Goal: Transaction & Acquisition: Purchase product/service

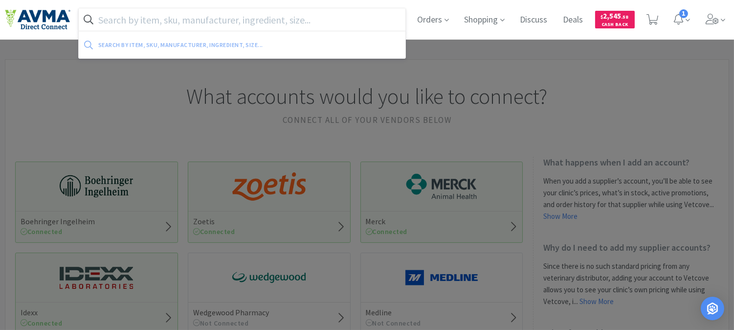
click at [184, 21] on input "text" at bounding box center [242, 19] width 327 height 23
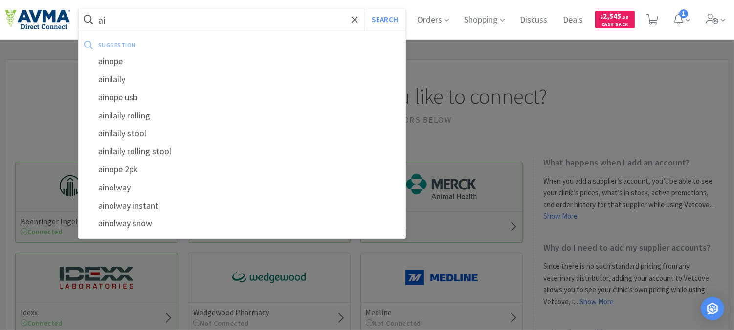
type input "a"
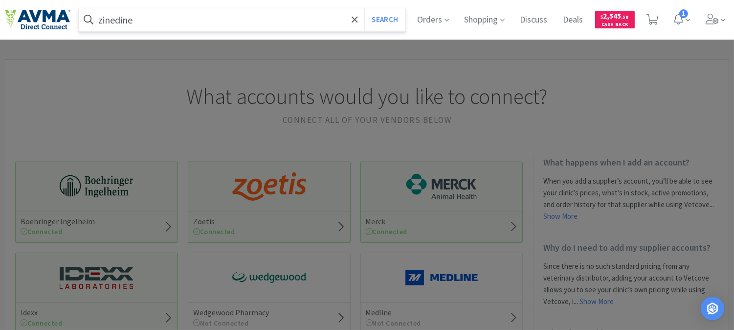
type input "zinedine"
click at [365, 8] on button "Search" at bounding box center [385, 19] width 41 height 23
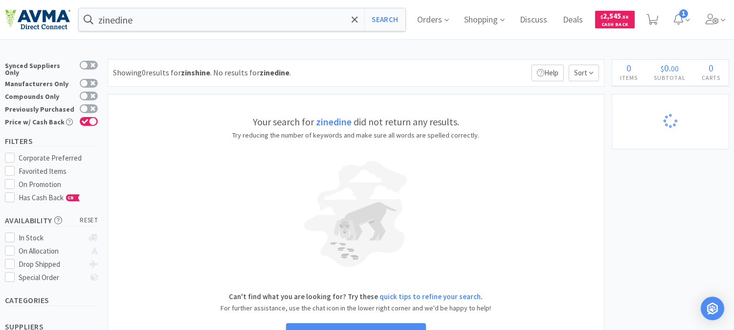
select select "1"
select select "10"
select select "3"
select select "2"
select select "1"
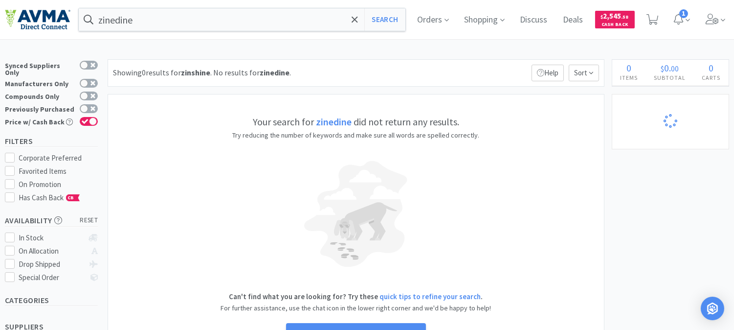
select select "2"
select select "3"
select select "2"
select select "1"
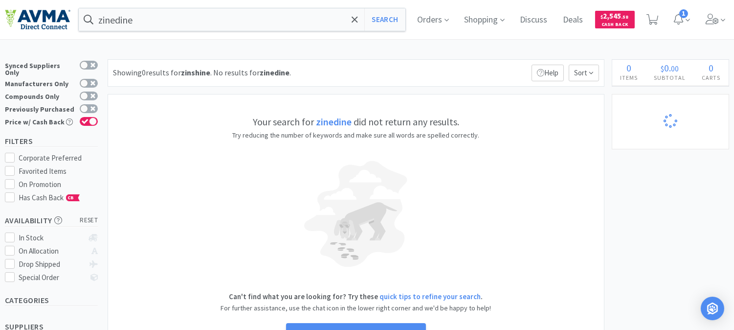
select select "1"
select select "4"
select select "1"
select select "2"
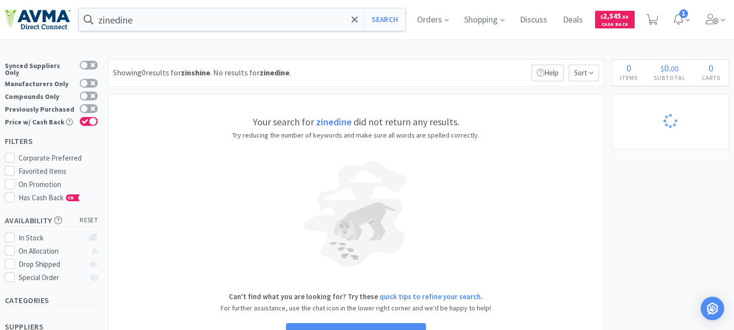
select select "3"
select select "1"
select select "8"
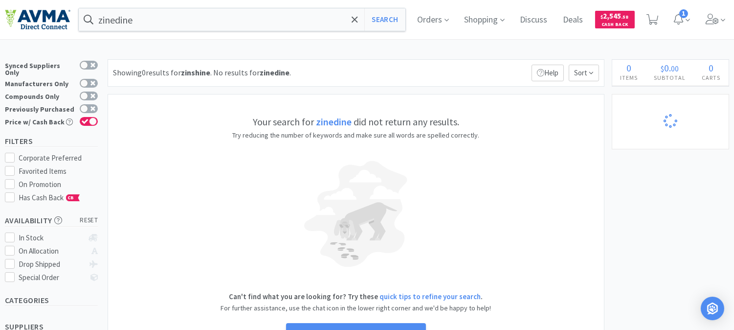
select select "1"
select select "5"
select select "4"
select select "1"
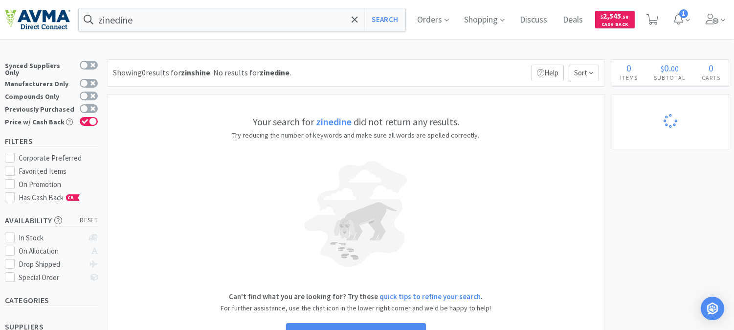
select select "10"
select select "1"
select select "2"
select select "4"
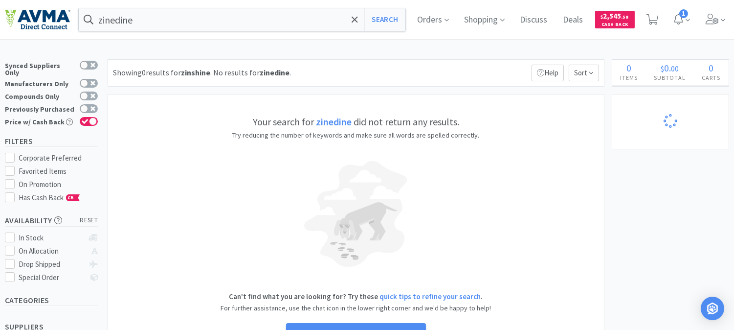
select select "2"
select select "1"
select select "2"
select select "1"
select select "6"
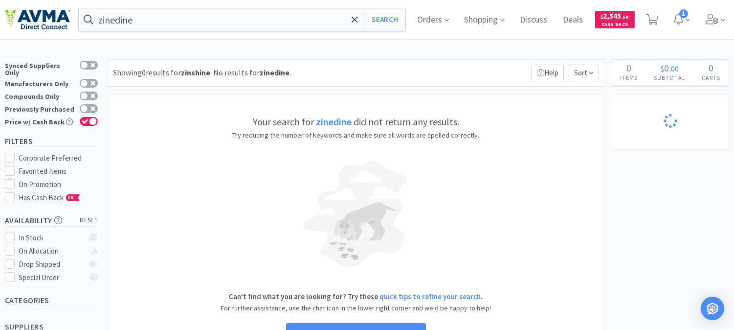
select select "2"
select select "1"
select select "4"
select select "2"
select select "1"
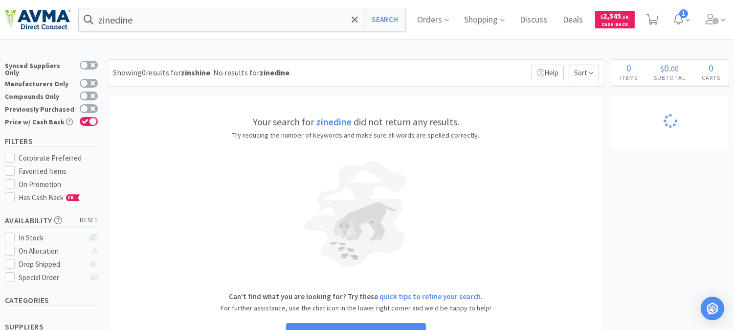
select select "1"
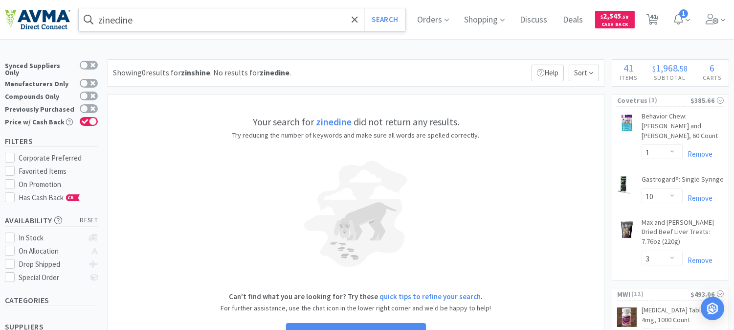
click at [131, 20] on input "zinedine" at bounding box center [242, 19] width 327 height 23
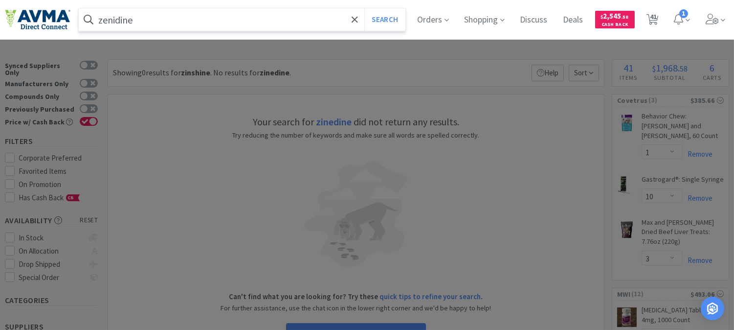
click at [365, 8] on button "Search" at bounding box center [385, 19] width 41 height 23
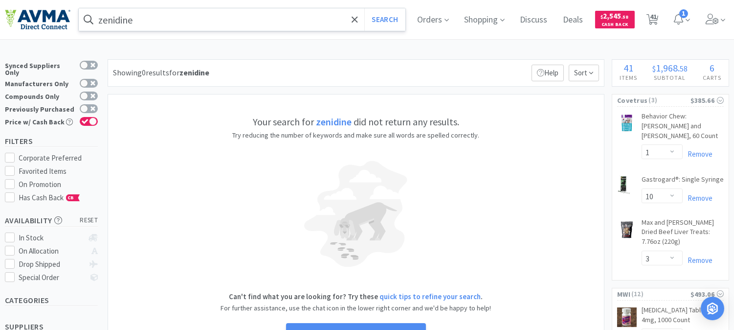
click at [116, 15] on input "zenidine" at bounding box center [242, 19] width 327 height 23
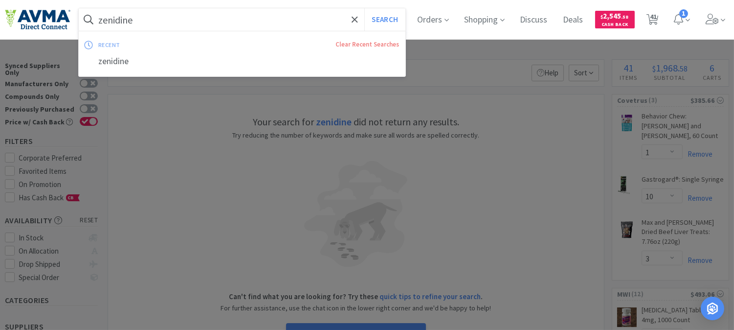
click at [117, 21] on input "zenidine" at bounding box center [242, 19] width 327 height 23
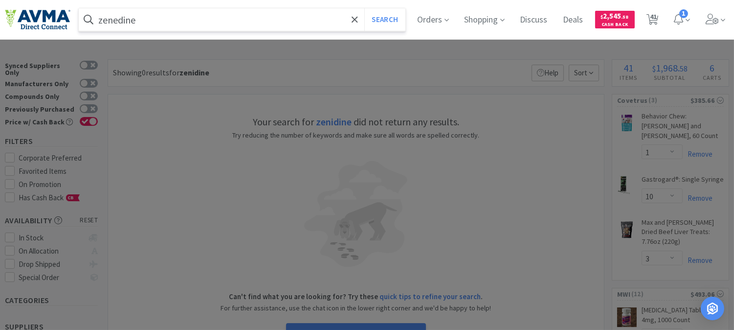
click at [365, 8] on button "Search" at bounding box center [385, 19] width 41 height 23
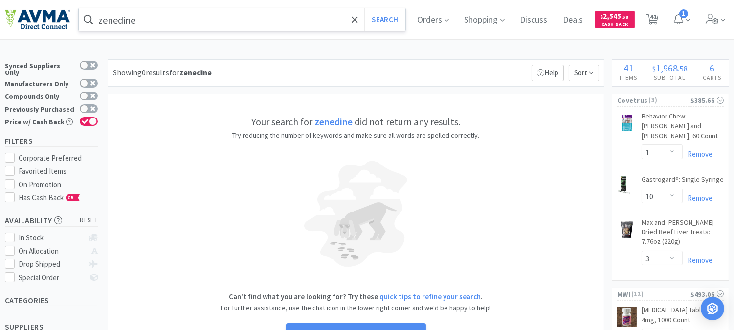
click at [119, 21] on input "zenedine" at bounding box center [242, 19] width 327 height 23
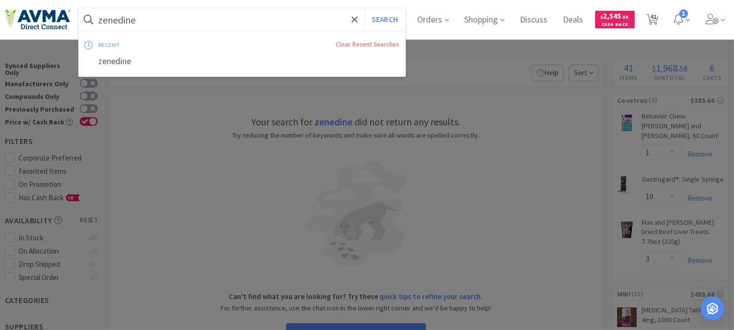
click at [117, 16] on input "zenedine" at bounding box center [242, 19] width 327 height 23
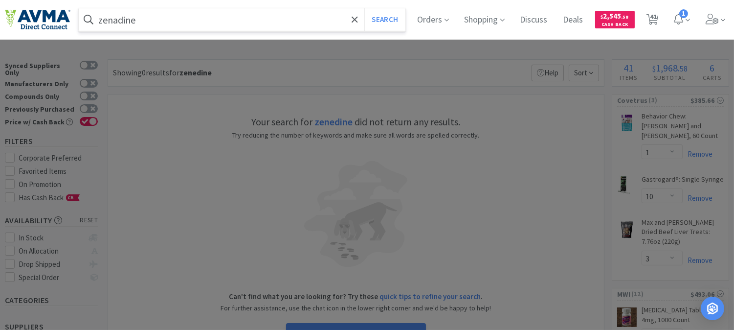
click at [365, 8] on button "Search" at bounding box center [385, 19] width 41 height 23
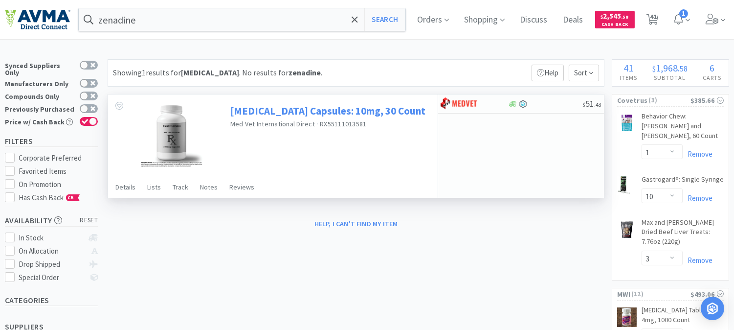
click at [267, 110] on link "Zenatane Capsules: 10mg, 30 Count" at bounding box center [327, 110] width 195 height 13
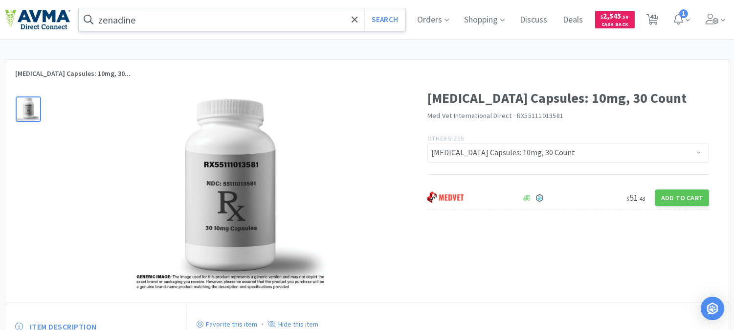
click at [150, 10] on input "zenadine" at bounding box center [242, 19] width 327 height 23
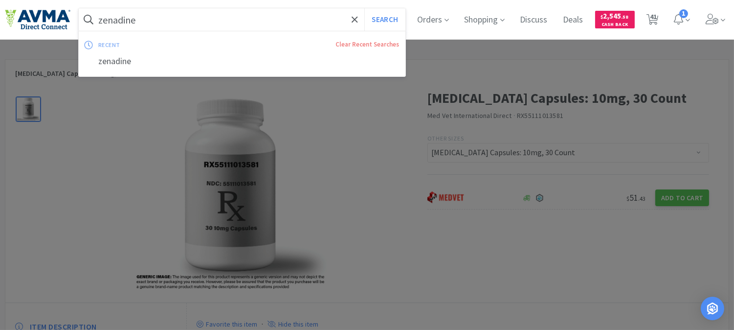
click at [150, 12] on input "zenadine" at bounding box center [242, 19] width 327 height 23
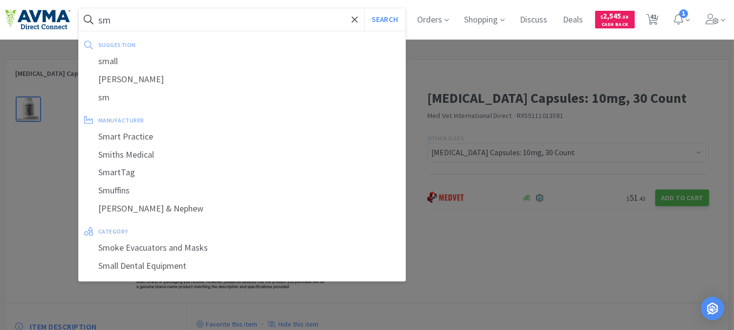
type input "s"
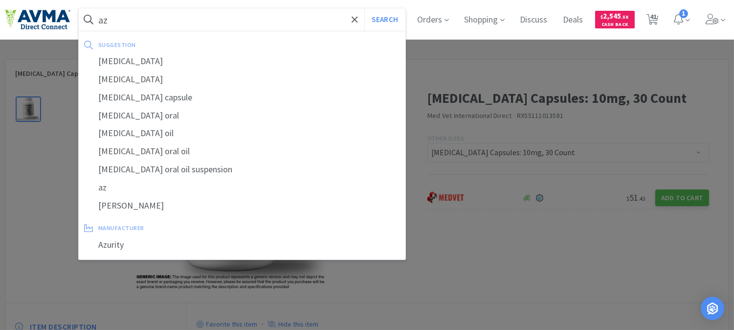
type input "a"
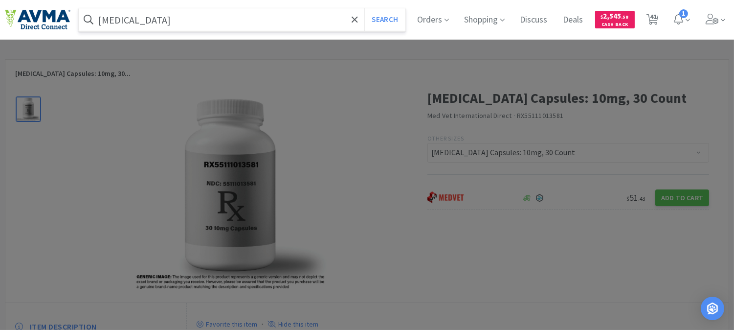
type input "zanaflex"
click at [365, 8] on button "Search" at bounding box center [385, 19] width 41 height 23
select select "1"
select select "10"
select select "3"
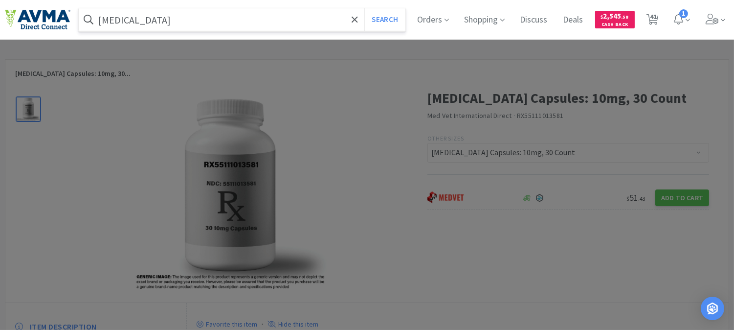
select select "2"
select select "1"
select select "2"
select select "3"
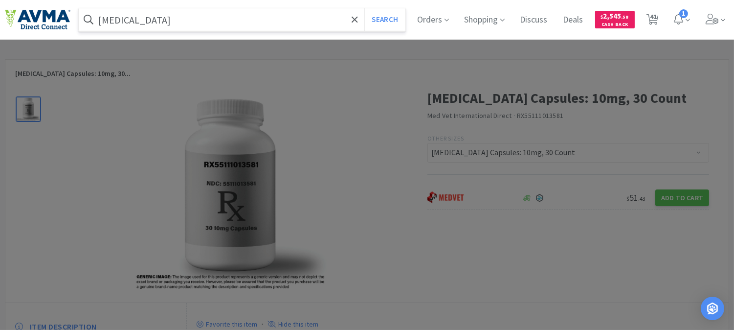
select select "2"
select select "1"
select select "4"
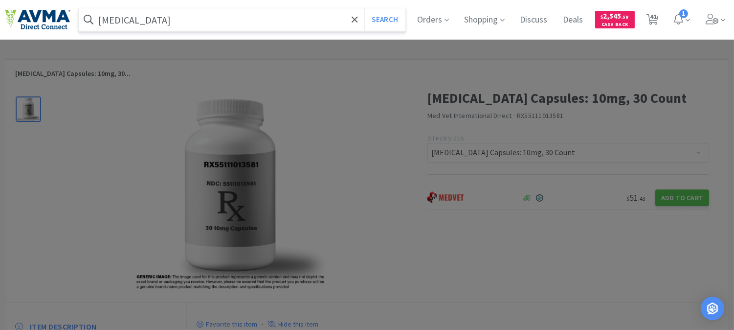
select select "1"
select select "2"
select select "3"
select select "1"
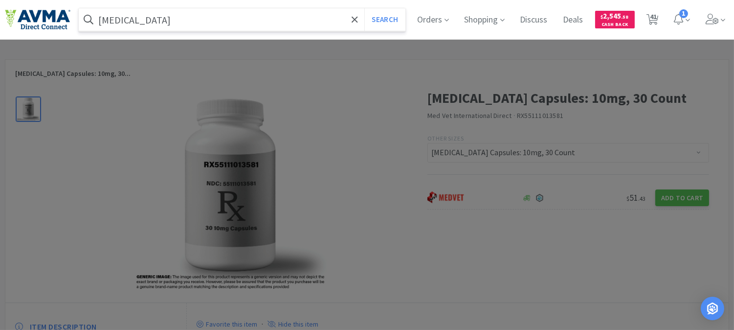
select select "1"
select select "8"
select select "1"
select select "5"
select select "4"
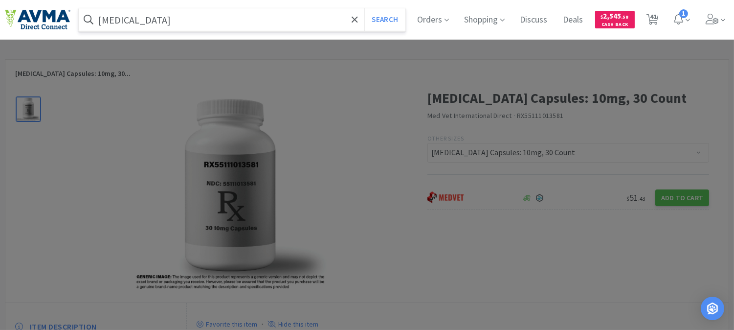
select select "1"
select select "10"
select select "1"
select select "2"
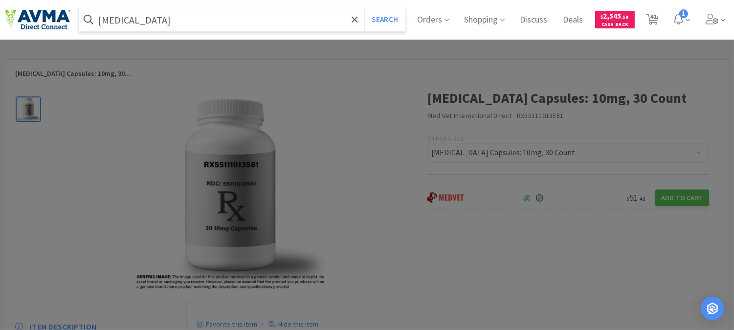
select select "2"
select select "4"
select select "2"
select select "1"
select select "2"
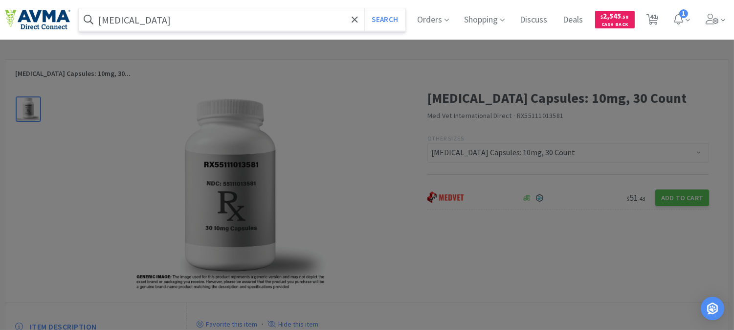
select select "1"
select select "6"
select select "2"
select select "1"
select select "4"
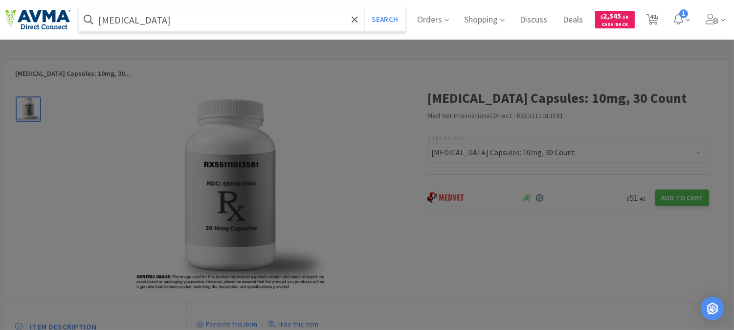
select select "2"
select select "1"
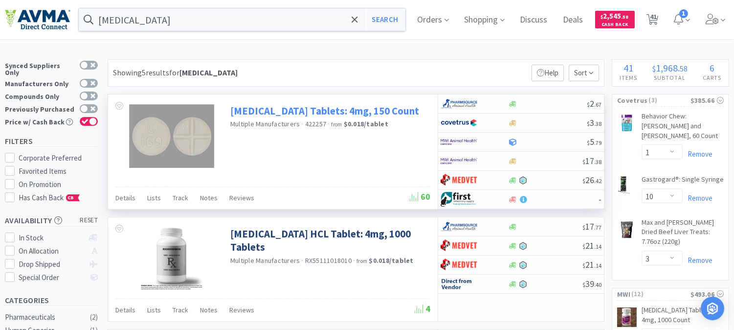
click at [272, 111] on link "Tizanidine Tablets: 4mg, 150 Count" at bounding box center [324, 110] width 189 height 13
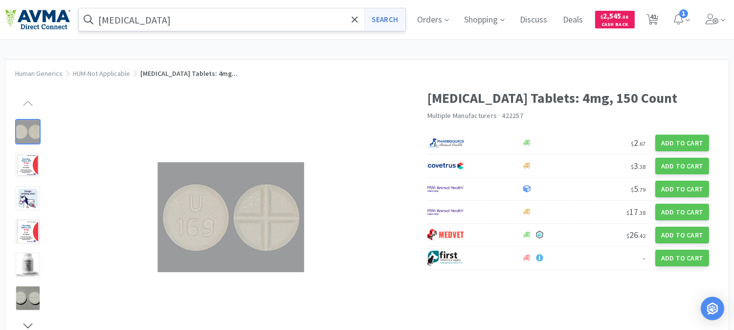
click at [395, 16] on button "Search" at bounding box center [385, 19] width 41 height 23
select select "1"
select select "10"
select select "3"
select select "2"
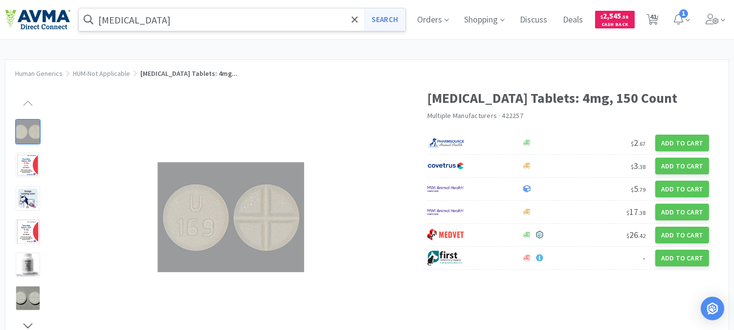
select select "1"
select select "2"
select select "3"
select select "2"
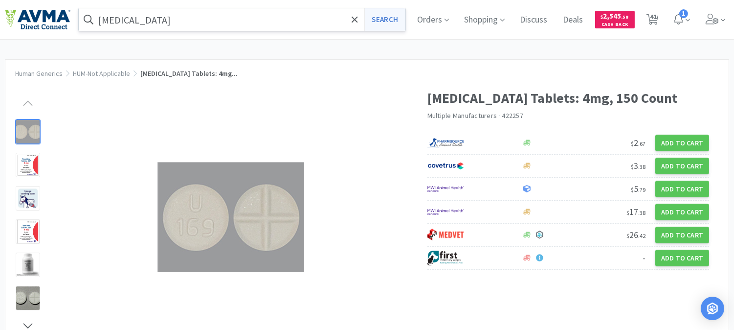
select select "1"
select select "4"
select select "1"
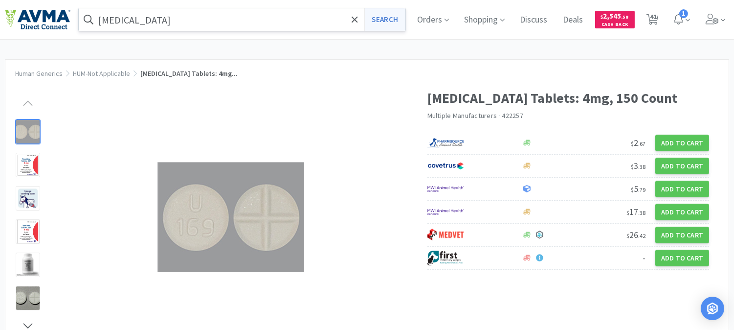
select select "2"
select select "3"
select select "1"
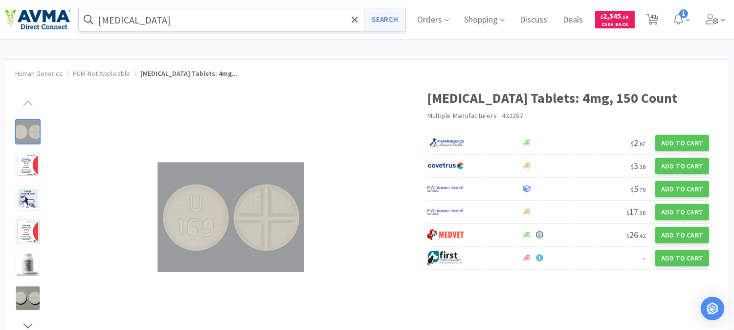
select select "8"
select select "1"
select select "5"
select select "4"
select select "1"
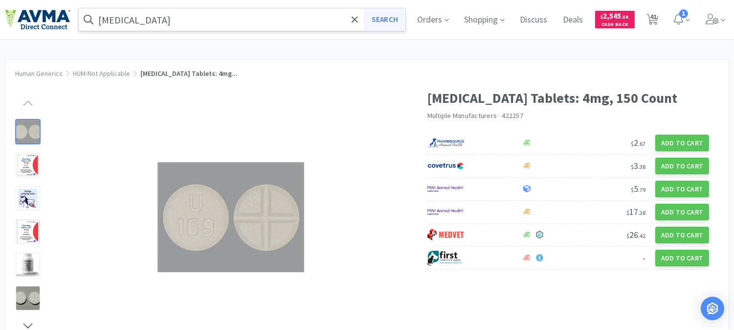
select select "1"
select select "10"
select select "1"
select select "2"
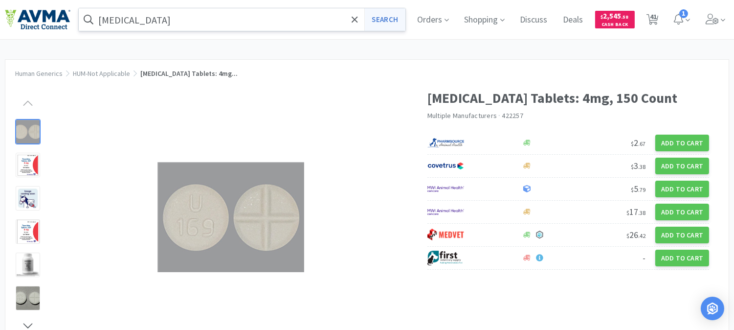
select select "4"
select select "2"
select select "1"
select select "2"
select select "1"
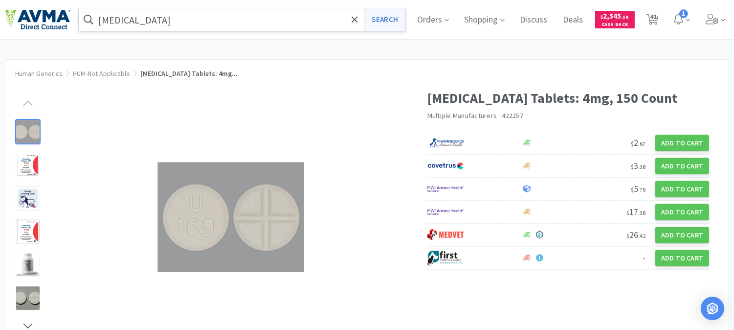
select select "6"
select select "2"
select select "1"
select select "4"
select select "2"
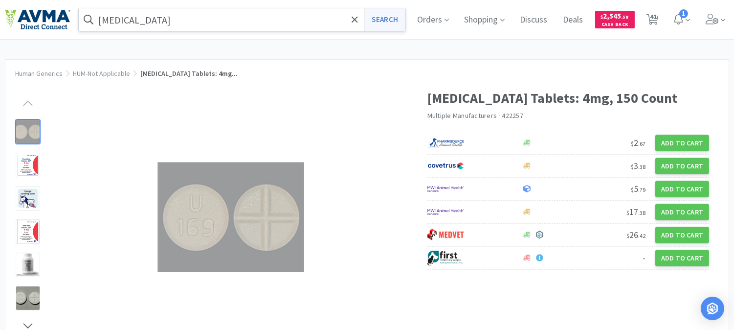
select select "1"
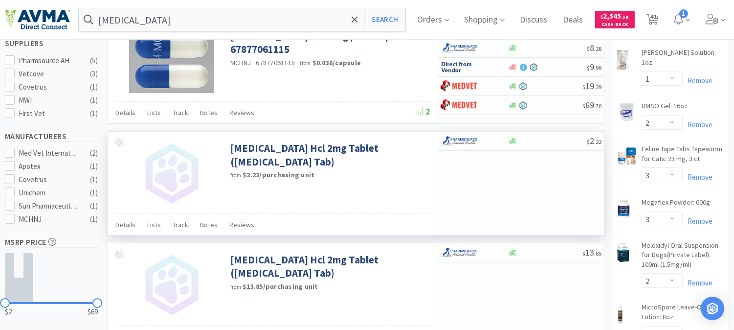
scroll to position [326, 0]
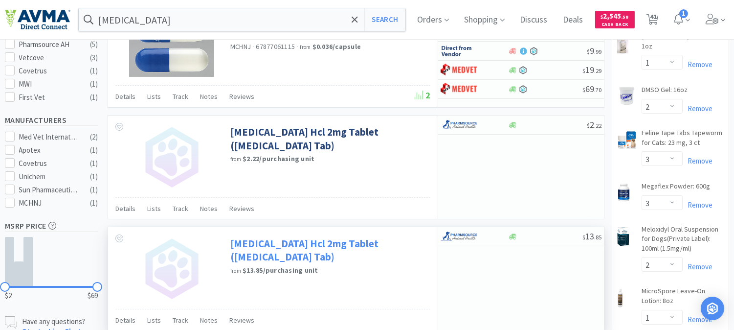
click at [353, 244] on link "Tizanidine Hcl 2mg Tablet (Zanaflex Tab)" at bounding box center [329, 250] width 198 height 27
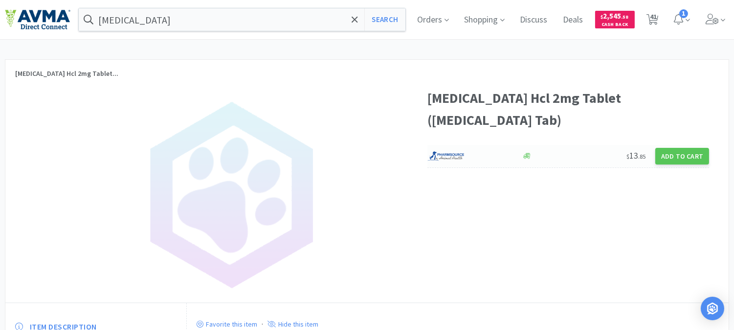
click at [448, 149] on img at bounding box center [446, 156] width 37 height 15
select select "1"
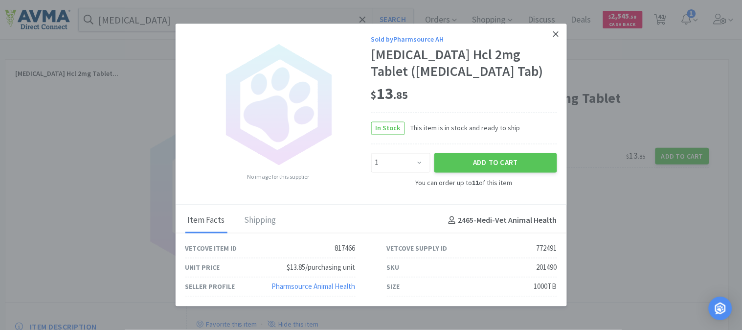
click at [558, 34] on icon at bounding box center [555, 34] width 5 height 9
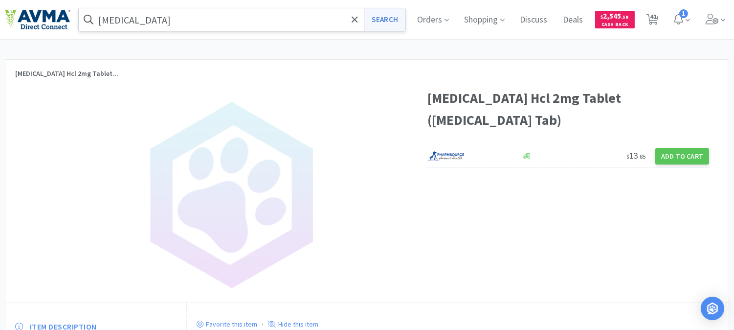
click at [405, 19] on button "Search" at bounding box center [385, 19] width 41 height 23
select select "1"
select select "10"
select select "3"
select select "2"
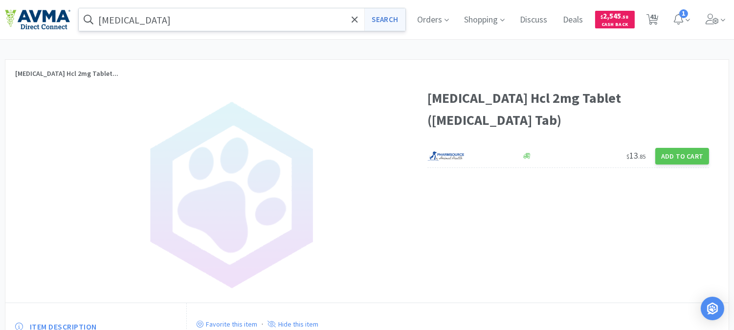
select select "1"
select select "2"
select select "3"
select select "2"
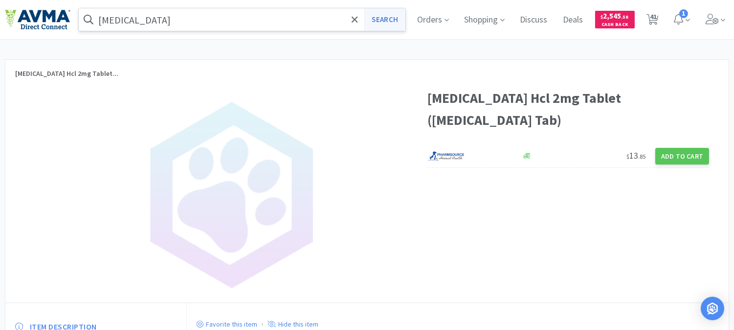
select select "1"
select select "4"
select select "1"
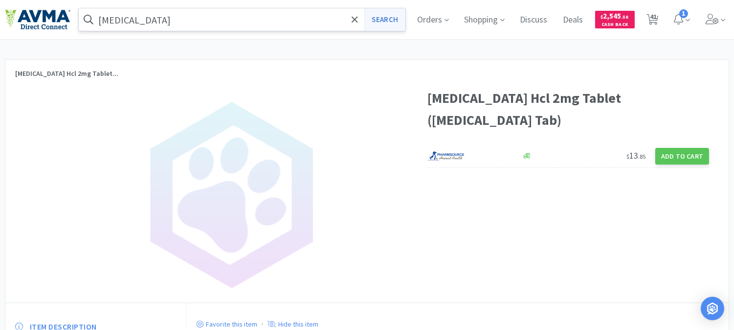
select select "2"
select select "3"
select select "1"
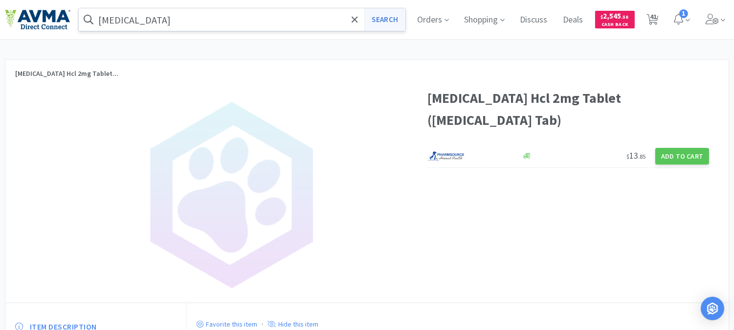
select select "8"
select select "1"
select select "5"
select select "4"
select select "1"
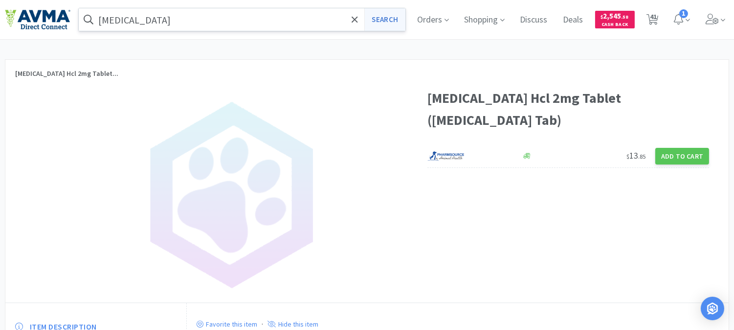
select select "1"
select select "10"
select select "1"
select select "2"
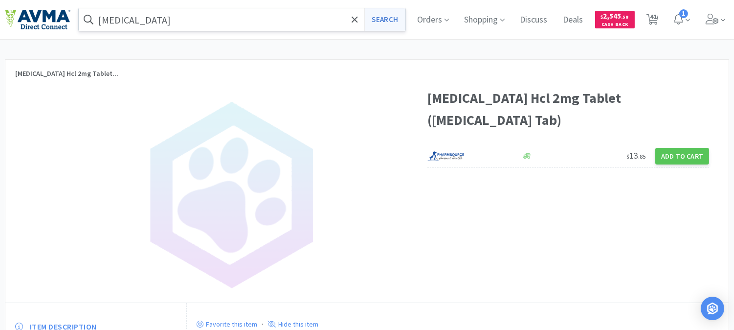
select select "4"
select select "2"
select select "1"
select select "2"
select select "1"
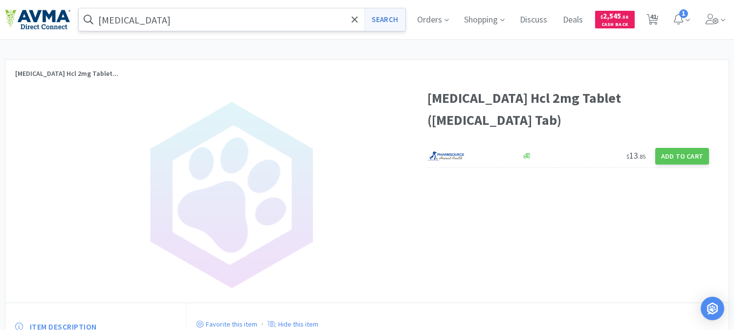
select select "6"
select select "2"
select select "1"
select select "4"
select select "2"
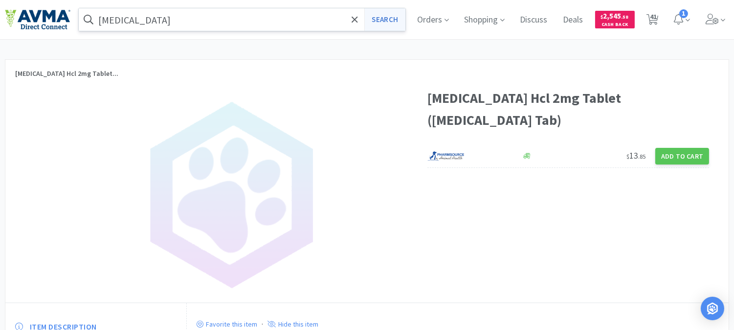
select select "1"
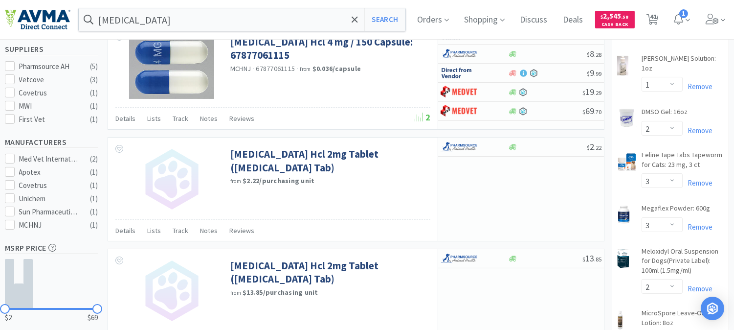
scroll to position [326, 0]
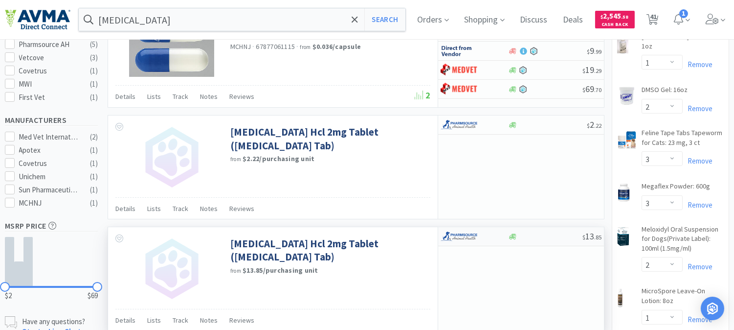
click at [466, 238] on img at bounding box center [459, 236] width 37 height 15
select select "1"
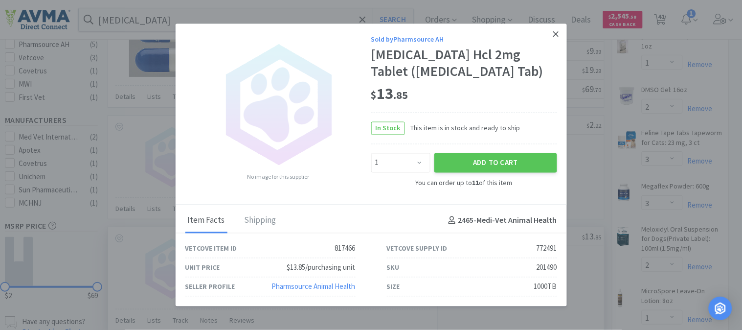
click at [555, 32] on icon at bounding box center [555, 34] width 5 height 9
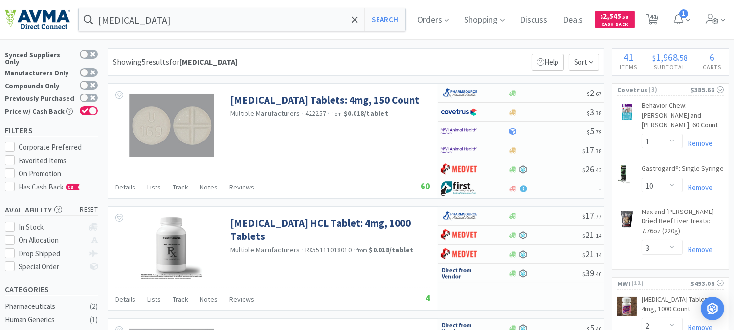
scroll to position [0, 0]
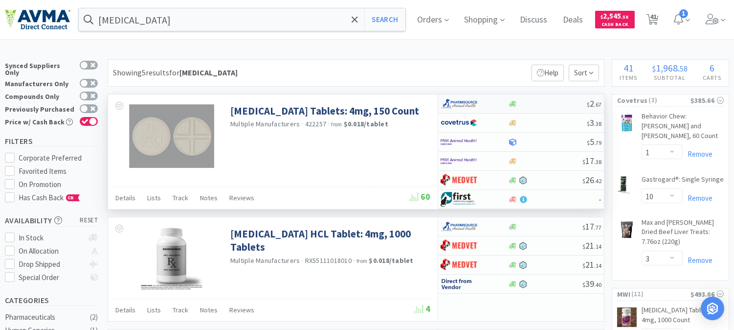
click at [465, 102] on img at bounding box center [459, 103] width 37 height 15
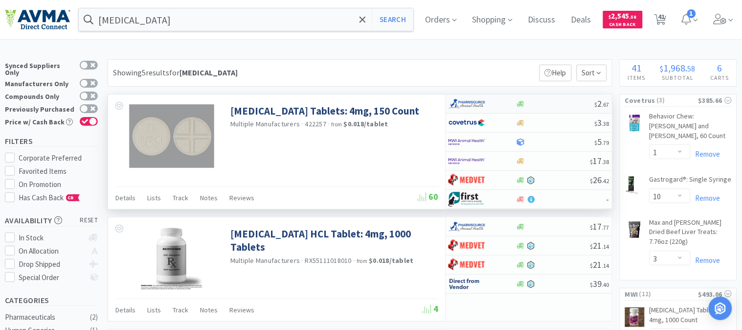
select select "1"
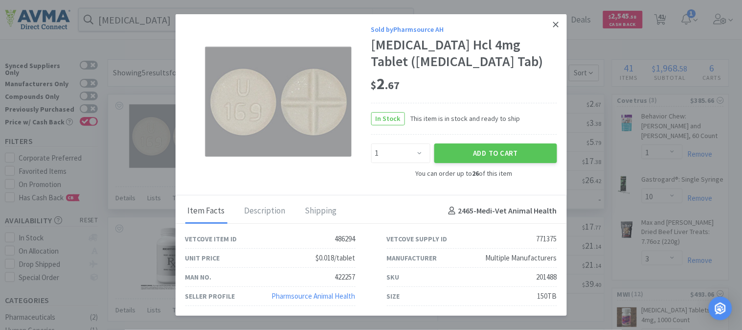
click at [557, 23] on icon at bounding box center [555, 24] width 5 height 5
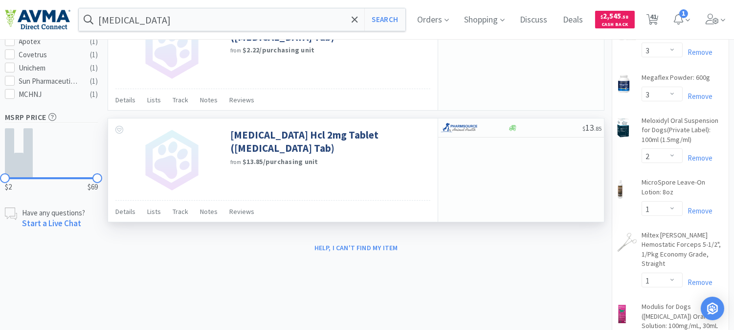
scroll to position [380, 0]
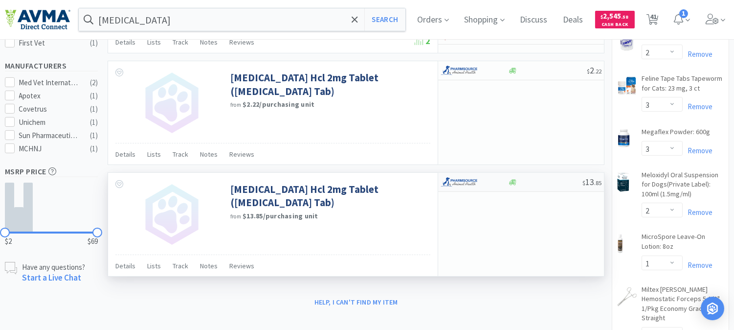
click at [465, 180] on img at bounding box center [459, 182] width 37 height 15
select select "1"
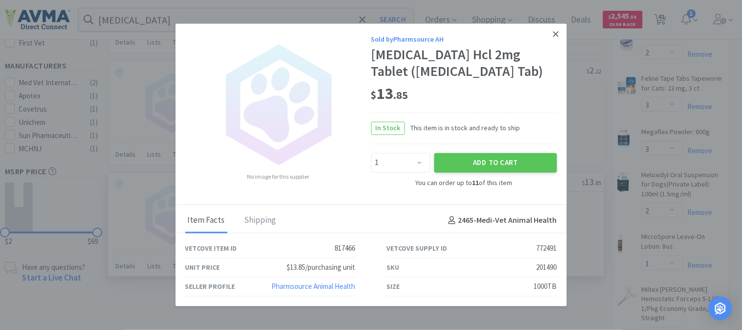
click at [556, 31] on icon at bounding box center [555, 34] width 5 height 9
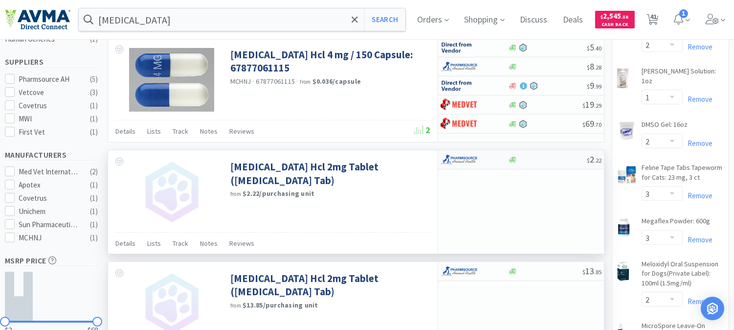
scroll to position [272, 0]
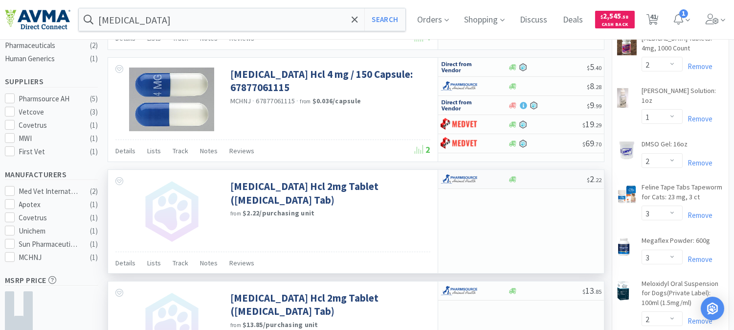
click at [465, 177] on img at bounding box center [459, 179] width 37 height 15
select select "1"
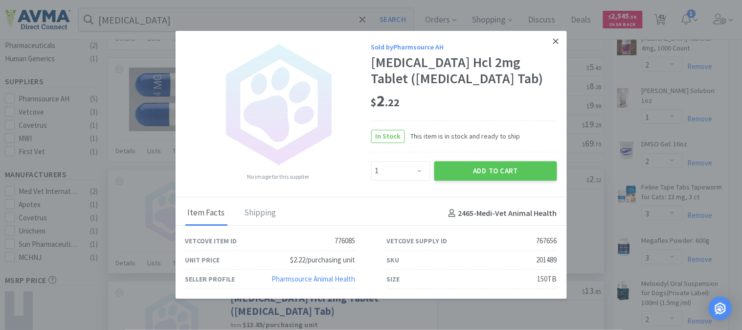
click at [559, 42] on icon at bounding box center [555, 41] width 5 height 9
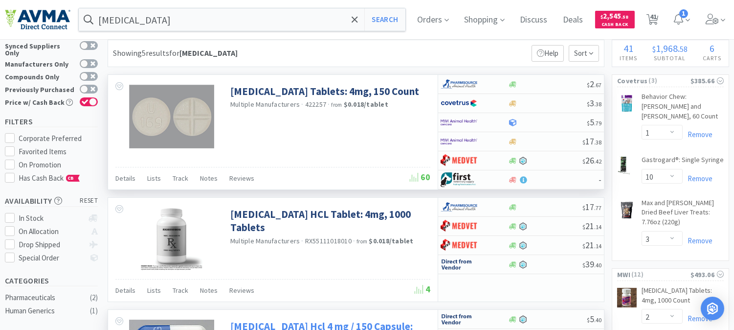
scroll to position [0, 0]
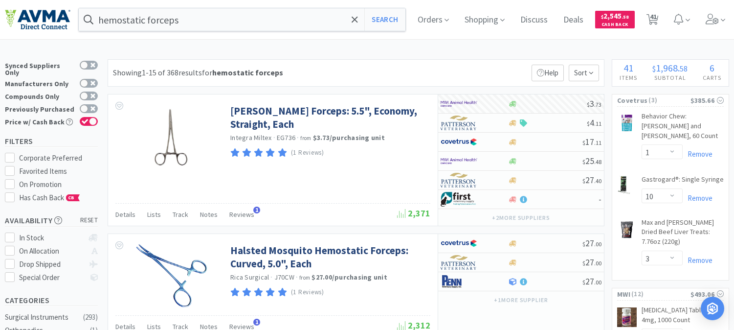
select select "1"
select select "10"
select select "3"
select select "2"
select select "1"
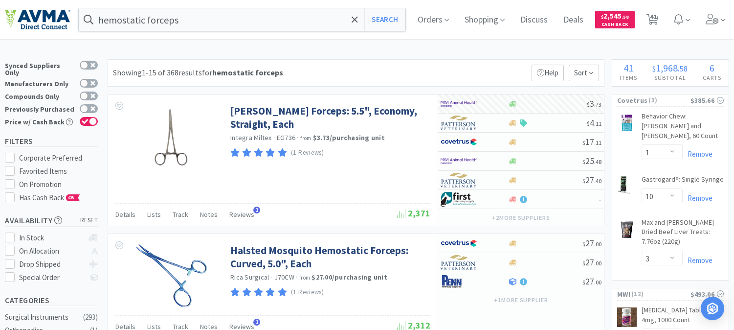
select select "2"
select select "3"
select select "1"
select select "3"
select select "2"
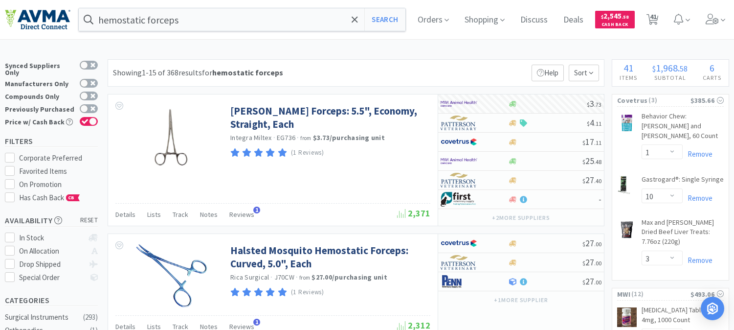
select select "1"
select select "4"
select select "1"
select select "2"
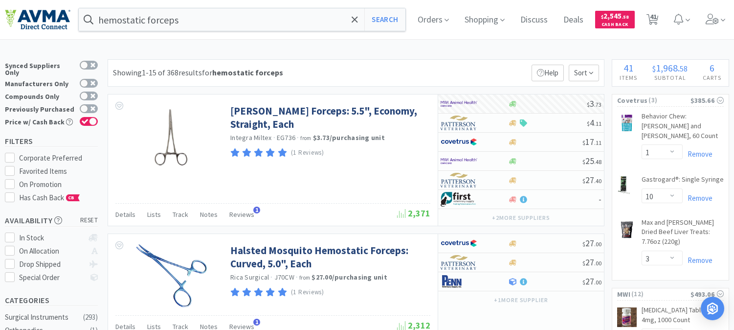
select select "3"
select select "1"
select select "8"
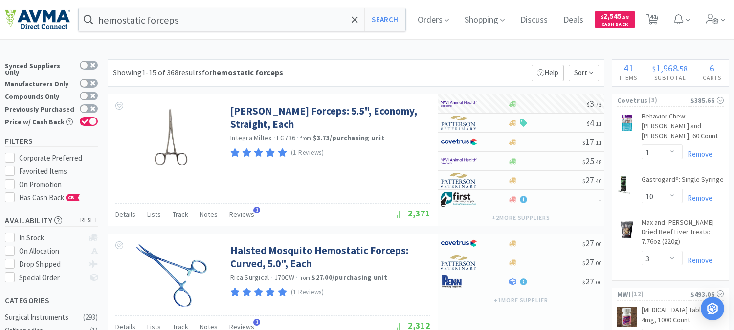
select select "1"
select select "5"
select select "4"
select select "1"
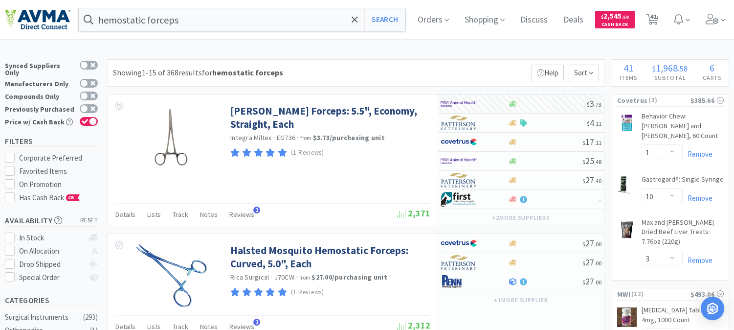
select select "10"
select select "1"
select select "2"
select select "4"
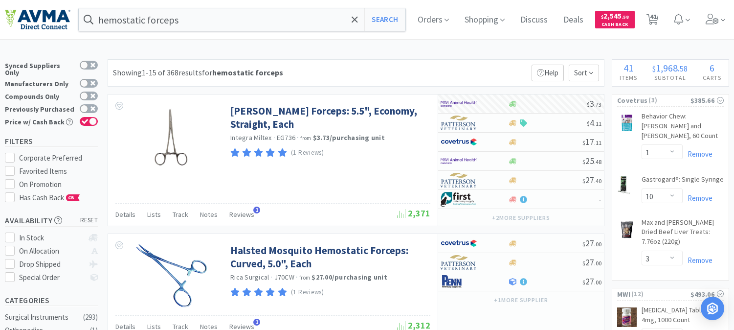
select select "2"
select select "1"
select select "2"
select select "1"
select select "6"
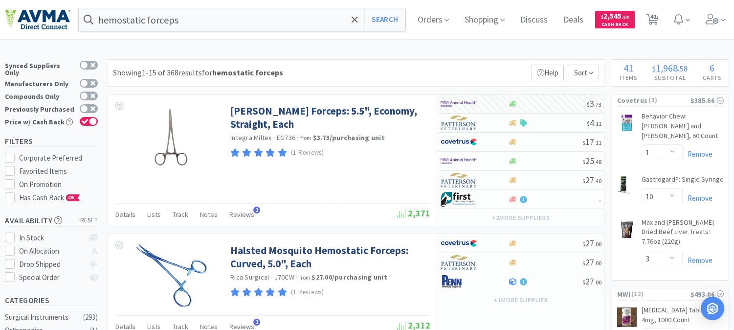
select select "2"
select select "1"
select select "4"
select select "2"
select select "1"
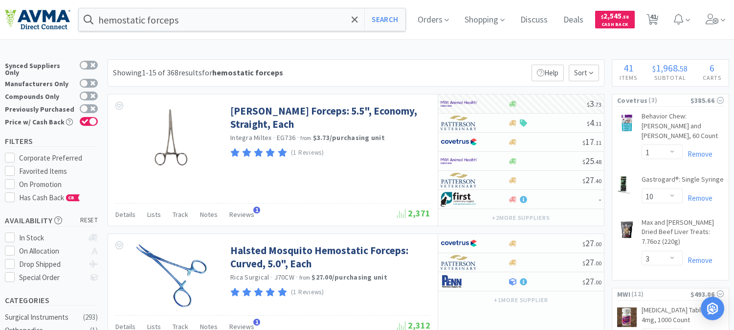
select select "1"
click at [657, 18] on span "41" at bounding box center [653, 16] width 7 height 39
select select "1"
select select "10"
select select "3"
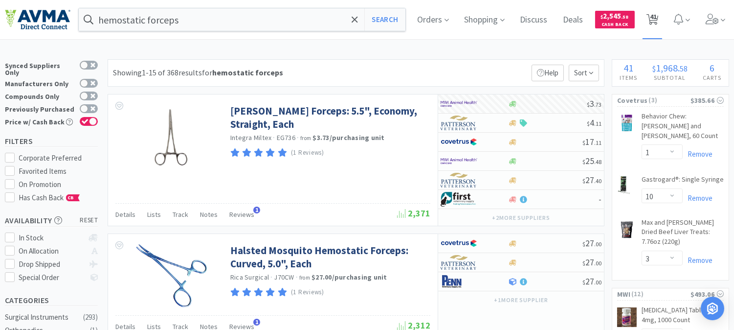
select select "2"
select select "1"
select select "2"
select select "3"
select select "1"
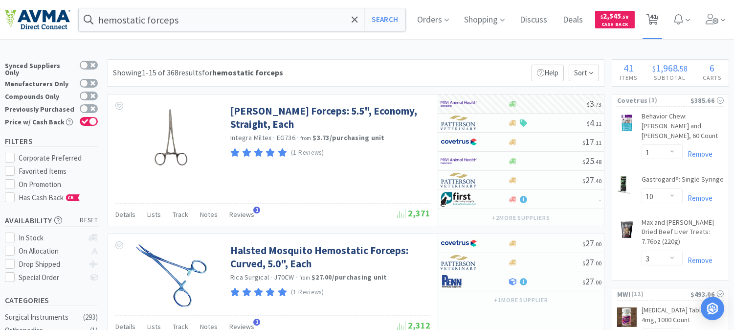
select select "3"
select select "2"
select select "1"
select select "4"
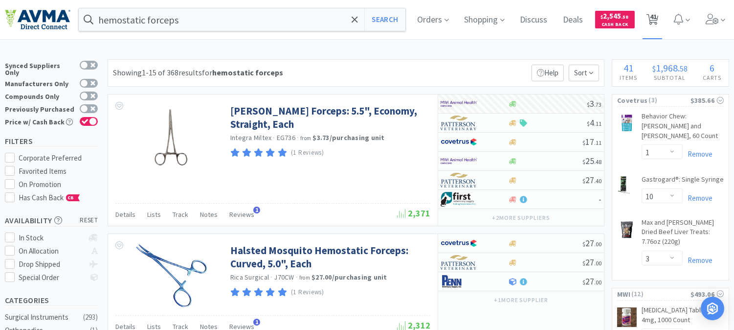
select select "1"
select select "2"
select select "3"
select select "1"
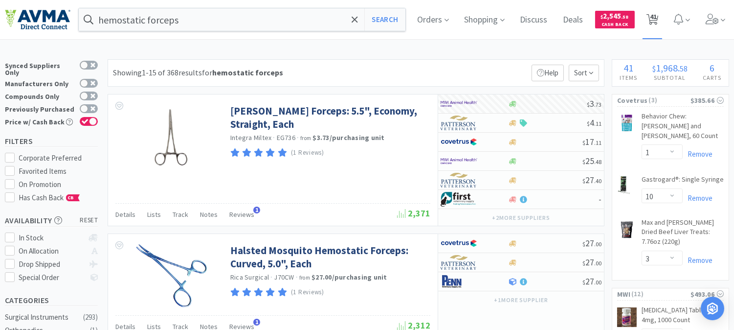
select select "1"
select select "8"
select select "1"
select select "5"
select select "4"
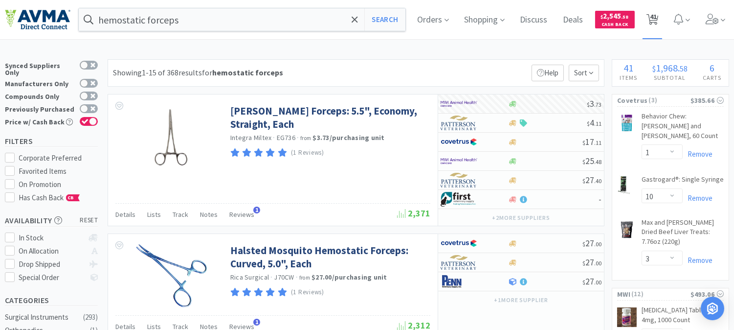
select select "1"
select select "10"
select select "1"
select select "2"
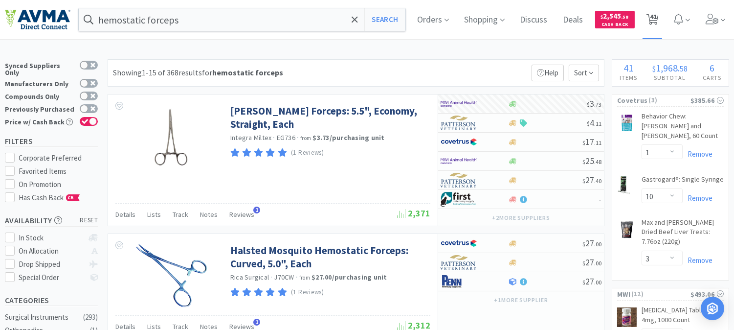
select select "2"
select select "4"
select select "2"
select select "1"
select select "2"
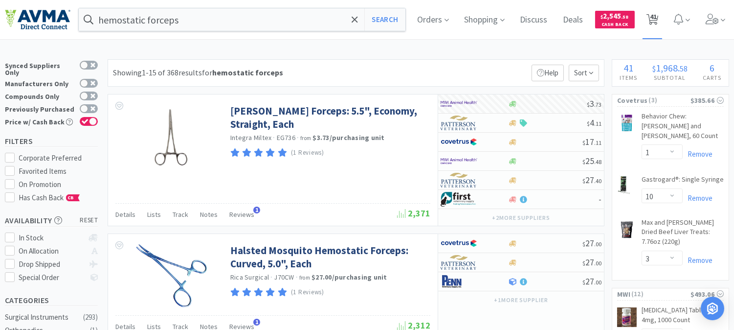
select select "1"
select select "6"
select select "2"
select select "1"
select select "4"
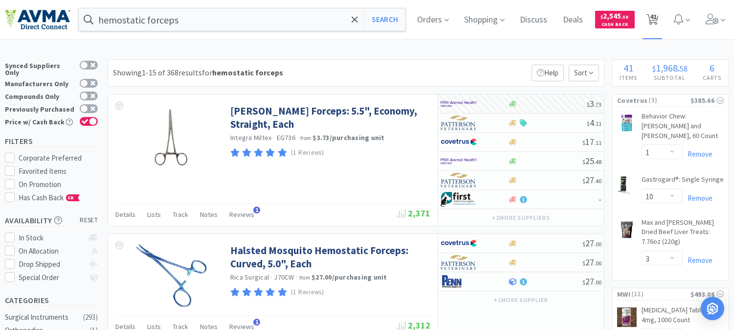
select select "2"
select select "1"
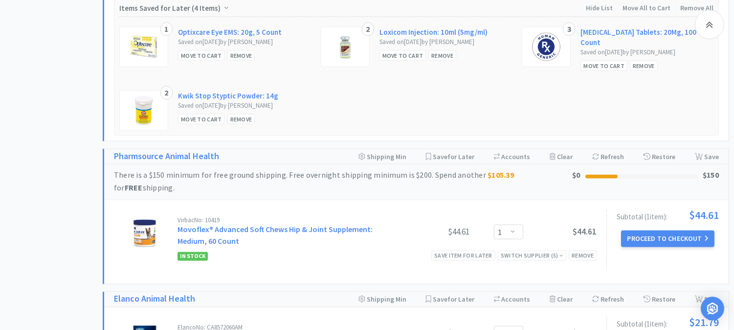
scroll to position [3262, 0]
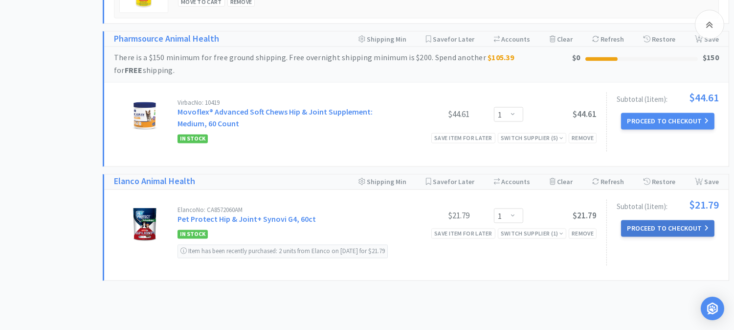
click at [687, 220] on button "Proceed to Checkout" at bounding box center [667, 228] width 93 height 17
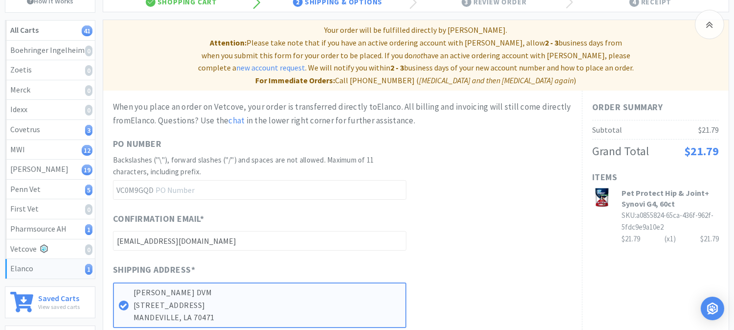
scroll to position [109, 0]
click at [243, 180] on input "text" at bounding box center [260, 190] width 294 height 20
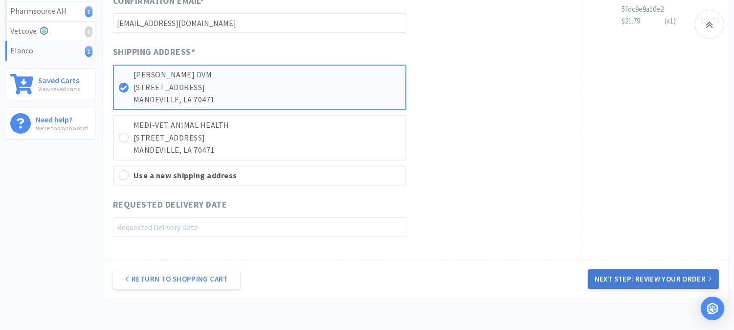
type input "52345"
click at [662, 269] on button "Next Step: Review Your Order" at bounding box center [653, 279] width 131 height 20
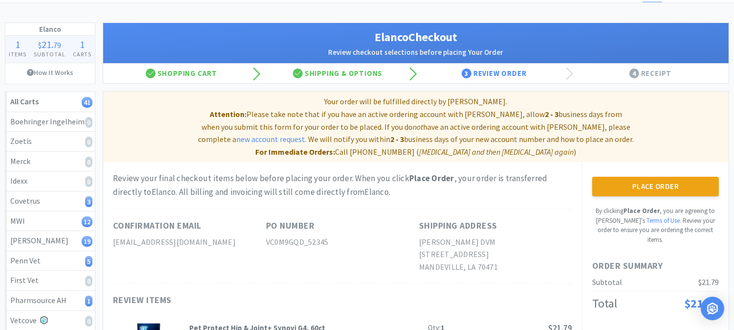
scroll to position [54, 0]
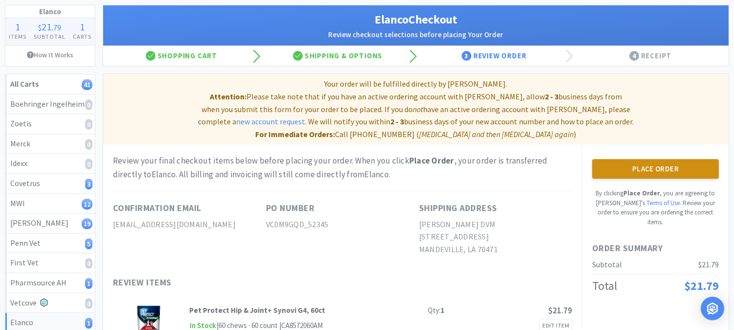
click at [661, 159] on button "Place Order" at bounding box center [656, 169] width 127 height 20
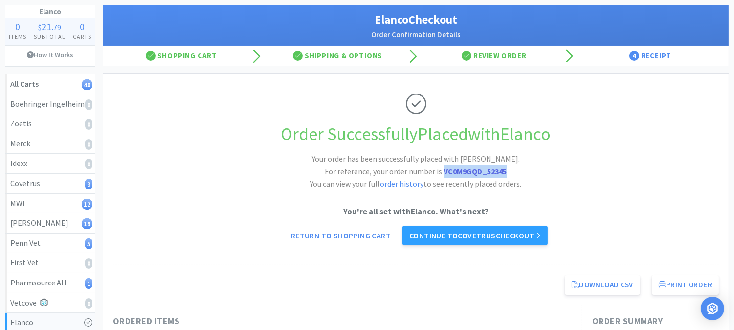
drag, startPoint x: 519, startPoint y: 175, endPoint x: 442, endPoint y: 174, distance: 76.3
click at [442, 174] on h2 "Your order has been successfully placed with Elanco. For reference, your order …" at bounding box center [417, 172] width 294 height 38
copy strong "VC0M9GQD_52345"
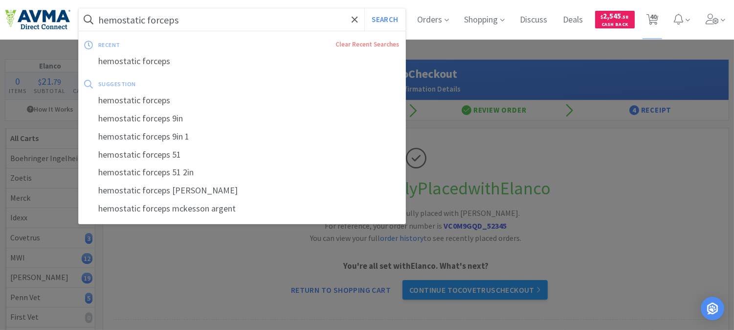
click at [243, 11] on input "hemostatic forceps" at bounding box center [242, 19] width 327 height 23
click at [380, 21] on button "Search" at bounding box center [385, 19] width 41 height 23
select select "1"
select select "10"
select select "3"
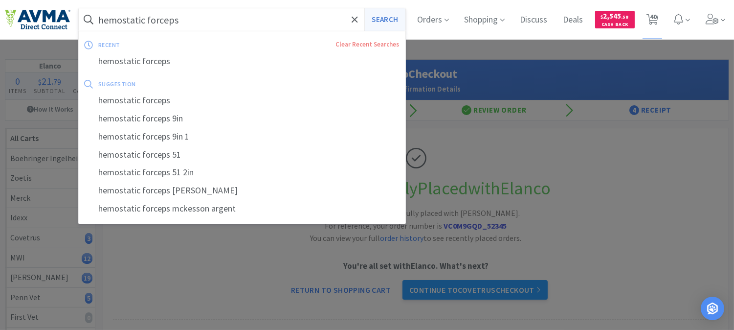
select select "2"
select select "1"
select select "2"
select select "3"
select select "1"
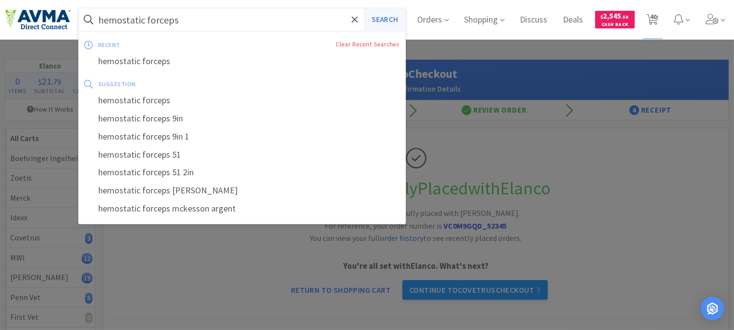
select select "3"
select select "2"
select select "1"
select select "4"
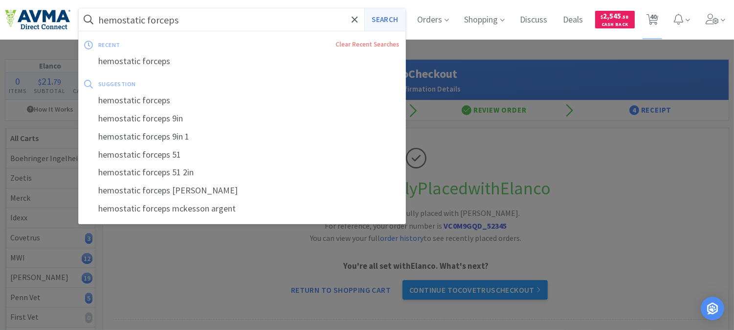
select select "1"
select select "2"
select select "3"
select select "1"
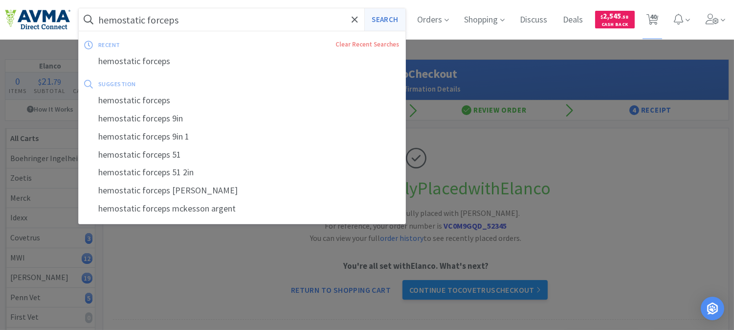
select select "1"
select select "8"
select select "1"
select select "5"
select select "4"
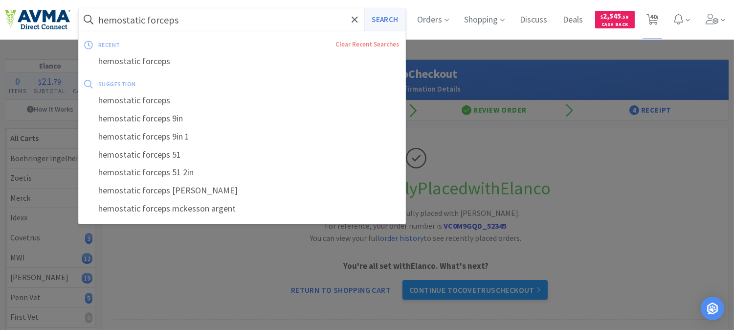
select select "1"
select select "10"
select select "1"
select select "2"
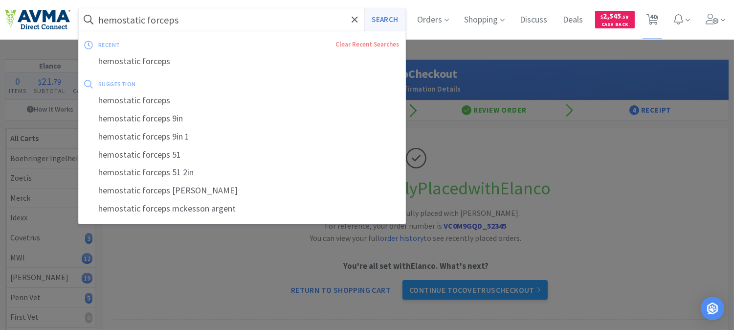
select select "2"
select select "4"
select select "2"
select select "1"
select select "2"
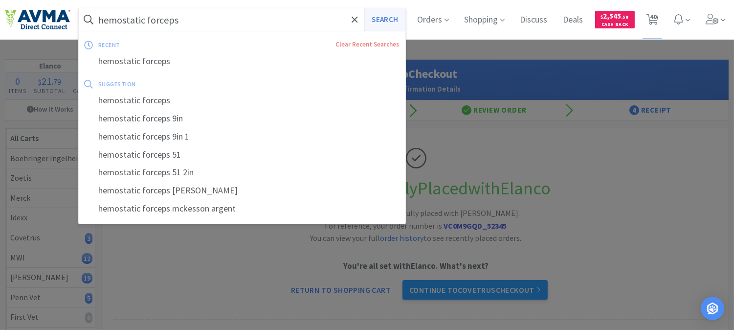
select select "1"
select select "6"
select select "2"
select select "1"
select select "4"
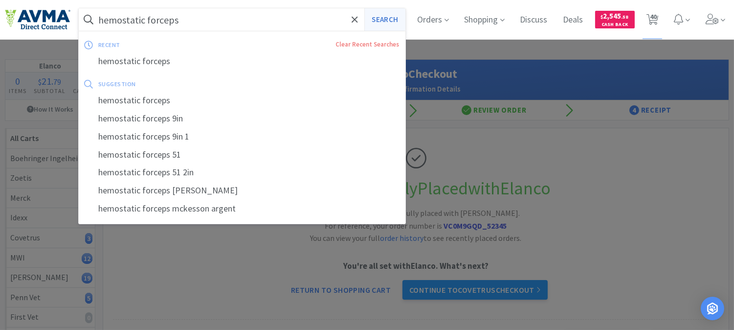
select select "2"
select select "1"
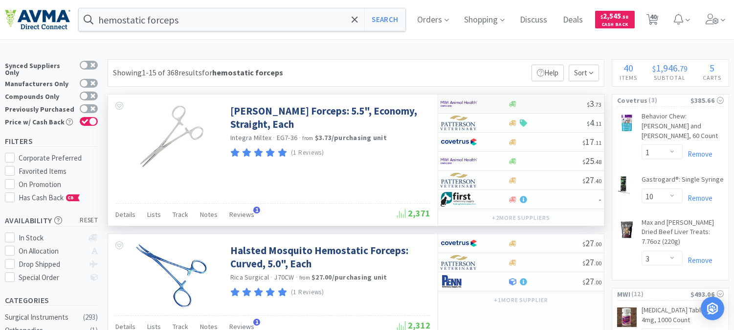
click at [453, 102] on img at bounding box center [459, 103] width 37 height 15
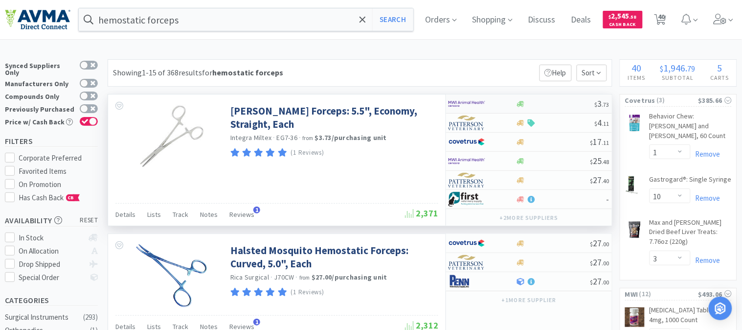
select select "1"
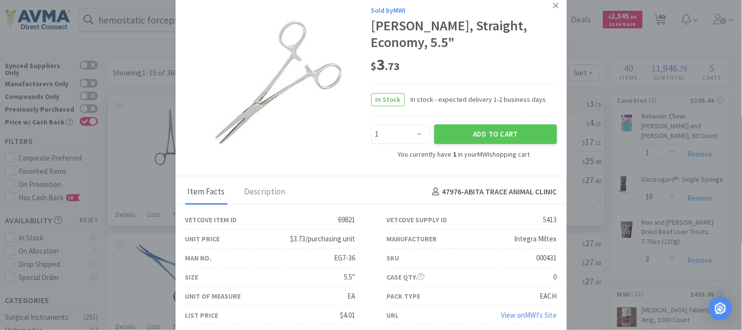
click at [541, 255] on div "000431" at bounding box center [547, 258] width 21 height 12
copy div "000431"
drag, startPoint x: 553, startPoint y: 3, endPoint x: 590, endPoint y: 16, distance: 38.5
click at [553, 3] on icon at bounding box center [555, 5] width 5 height 9
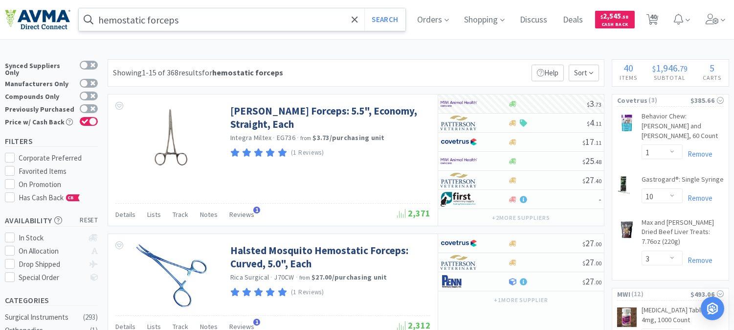
click at [178, 17] on input "hemostatic forceps" at bounding box center [242, 19] width 327 height 23
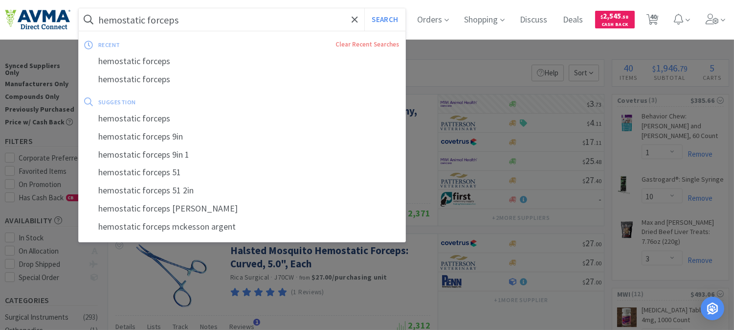
paste input "078907093"
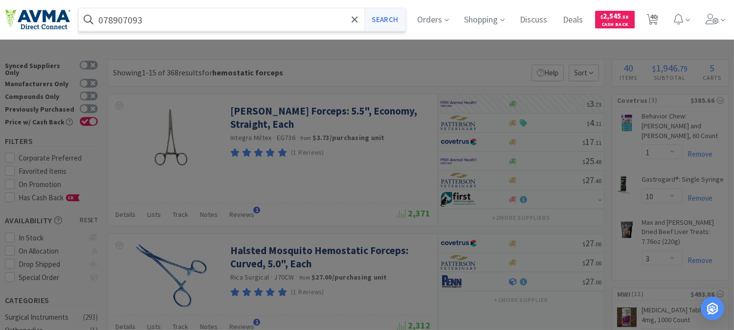
type input "078907093"
click at [405, 20] on button "Search" at bounding box center [385, 19] width 41 height 23
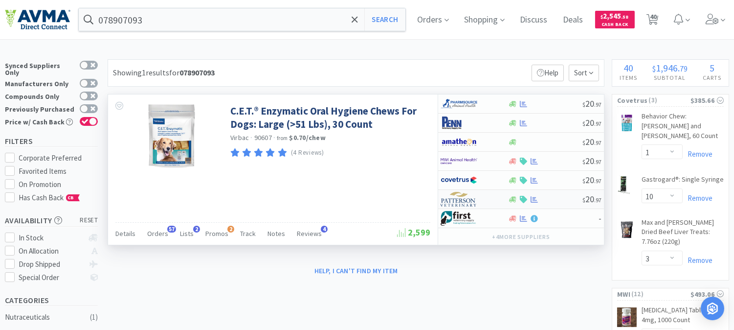
click at [458, 199] on img at bounding box center [459, 199] width 37 height 15
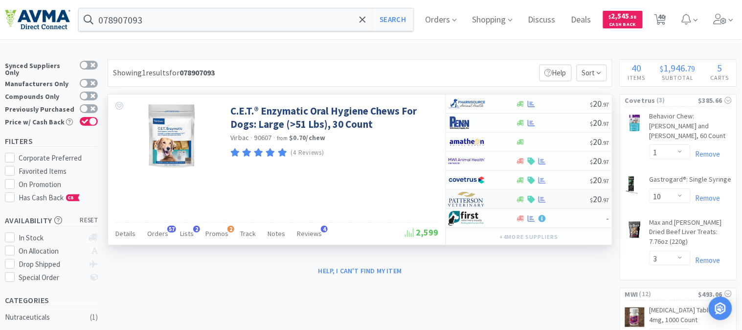
select select "1"
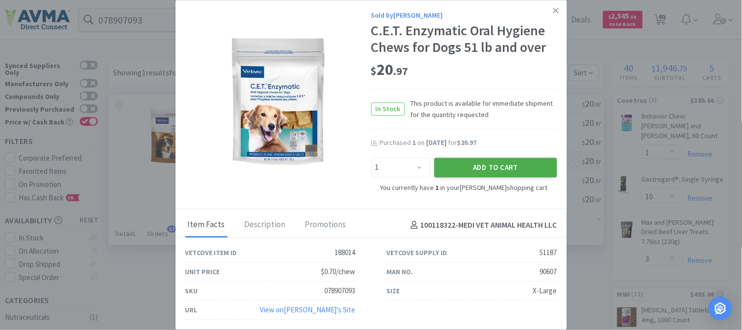
click at [481, 168] on button "Add to Cart" at bounding box center [496, 168] width 123 height 20
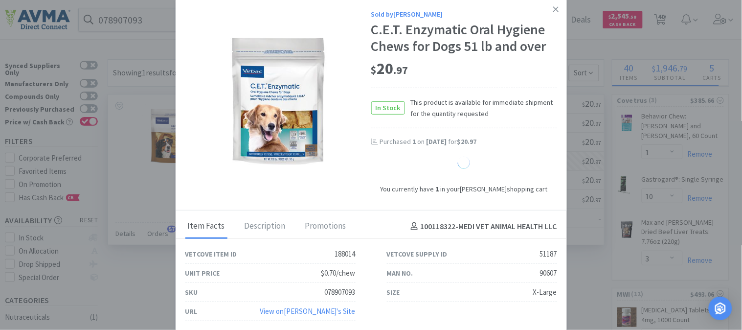
select select "2"
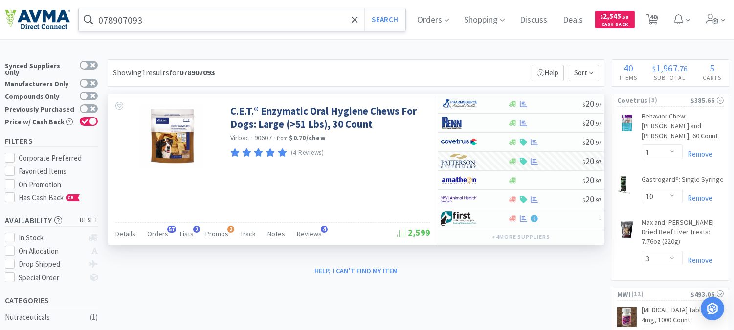
click at [120, 20] on input "078907093" at bounding box center [242, 19] width 327 height 23
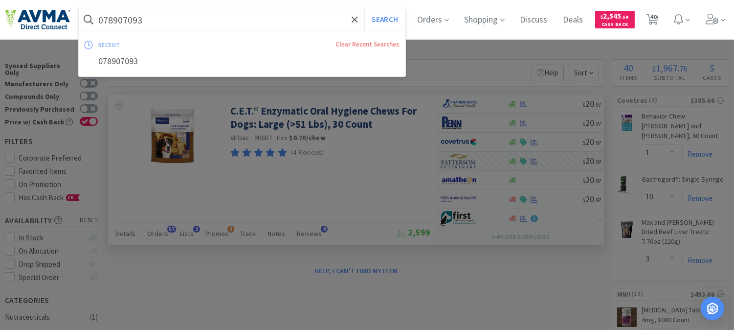
paste input "013050"
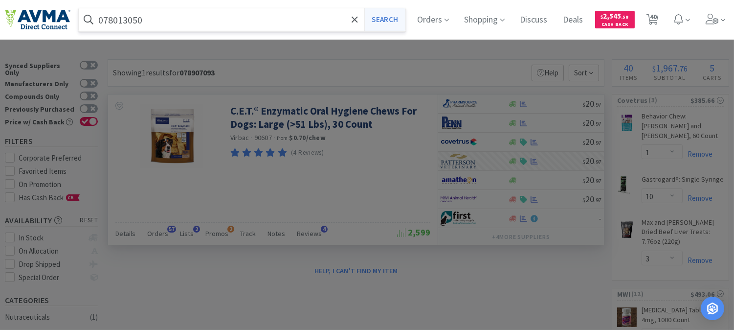
type input "078013050"
click at [398, 21] on button "Search" at bounding box center [385, 19] width 41 height 23
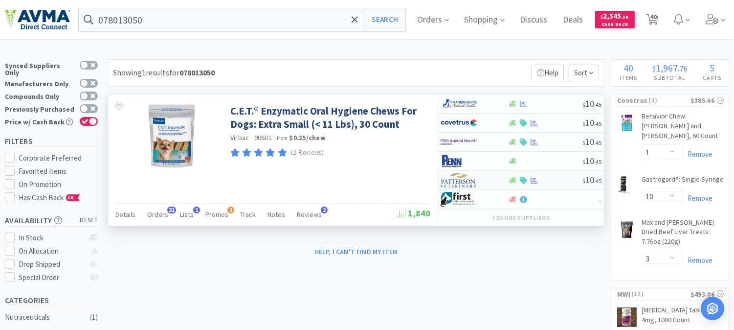
click at [458, 180] on img at bounding box center [459, 180] width 37 height 15
select select "1"
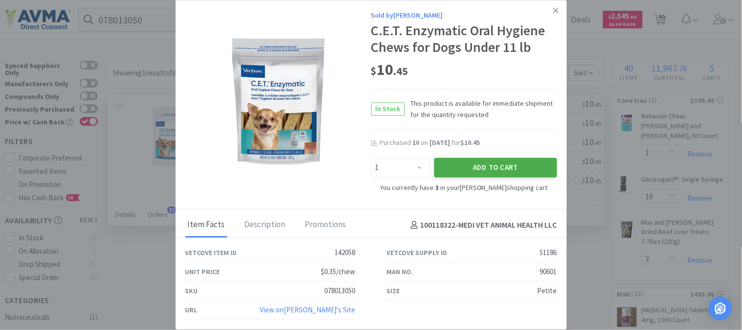
click at [484, 165] on button "Add to Cart" at bounding box center [496, 168] width 123 height 20
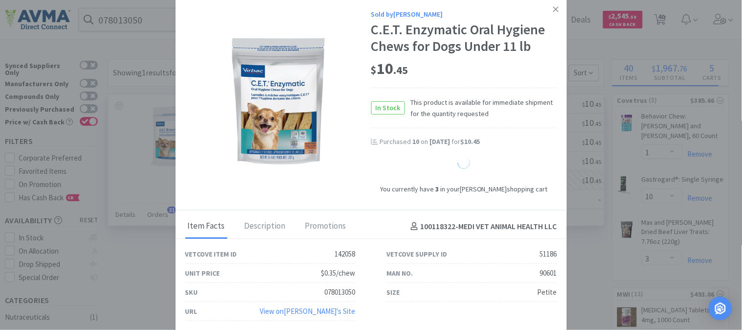
select select "4"
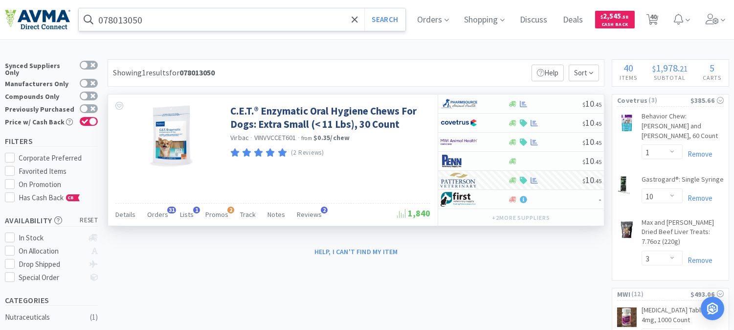
click at [116, 18] on input "078013050" at bounding box center [242, 19] width 327 height 23
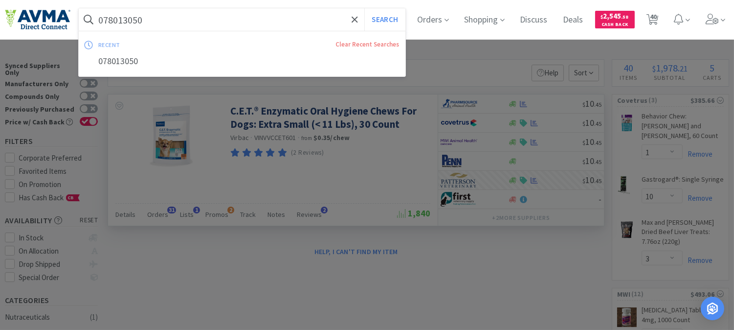
paste input "929493"
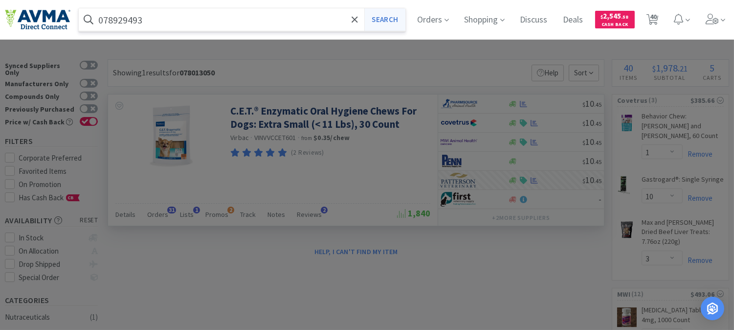
type input "078929493"
click at [396, 20] on button "Search" at bounding box center [385, 19] width 41 height 23
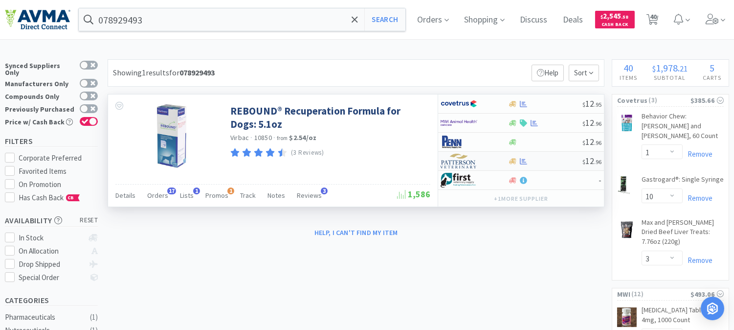
click at [460, 158] on img at bounding box center [459, 161] width 37 height 15
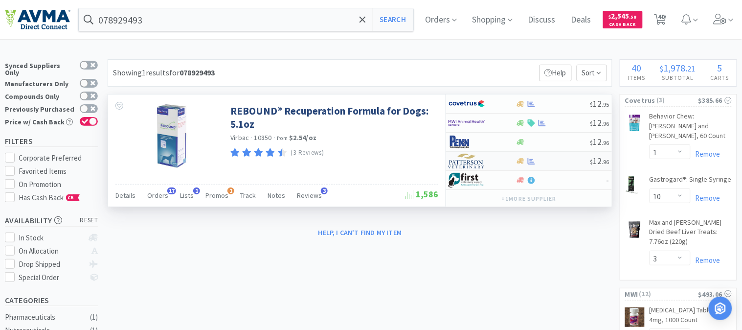
select select "1"
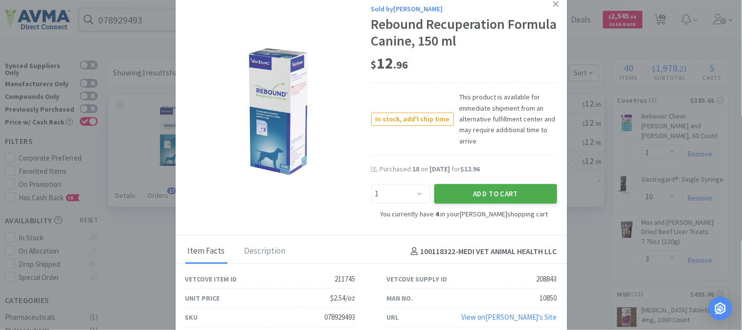
click at [490, 192] on button "Add to Cart" at bounding box center [496, 194] width 123 height 20
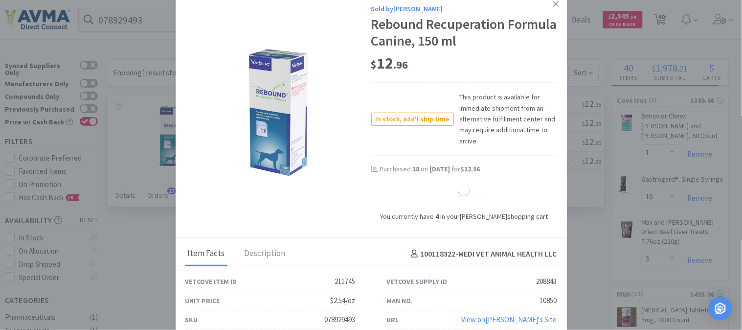
select select "5"
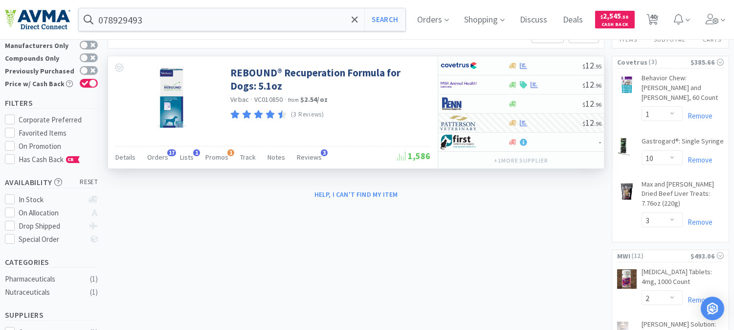
scroll to position [109, 0]
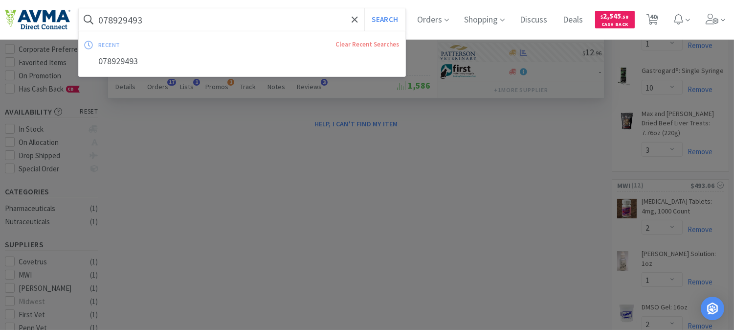
click at [166, 21] on input "078929493" at bounding box center [242, 19] width 327 height 23
paste input "013241"
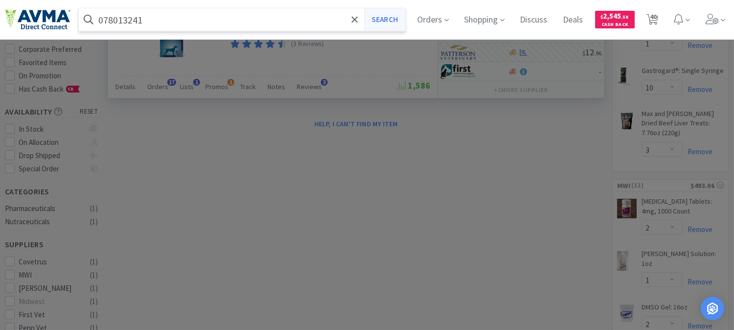
type input "078013241"
click at [394, 18] on button "Search" at bounding box center [385, 19] width 41 height 23
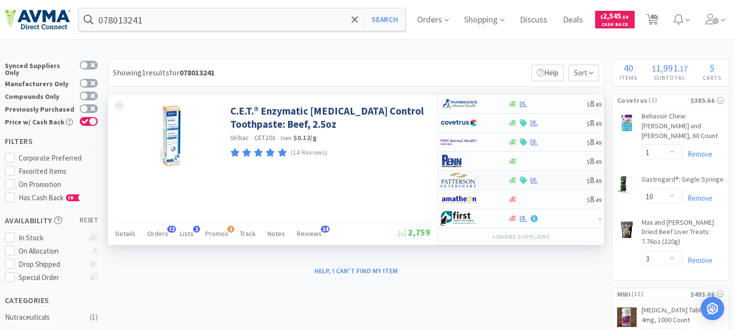
click at [458, 182] on img at bounding box center [459, 180] width 37 height 15
select select "1"
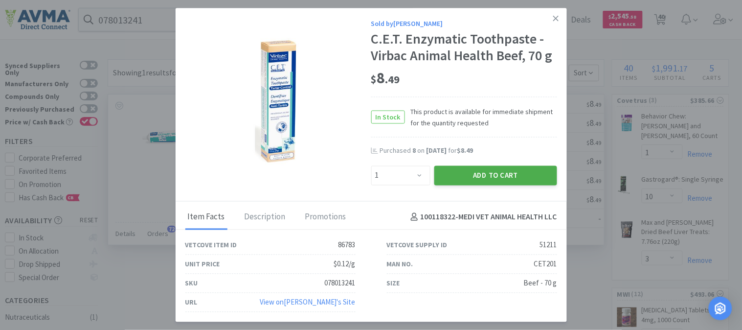
click at [482, 175] on button "Add to Cart" at bounding box center [496, 175] width 123 height 20
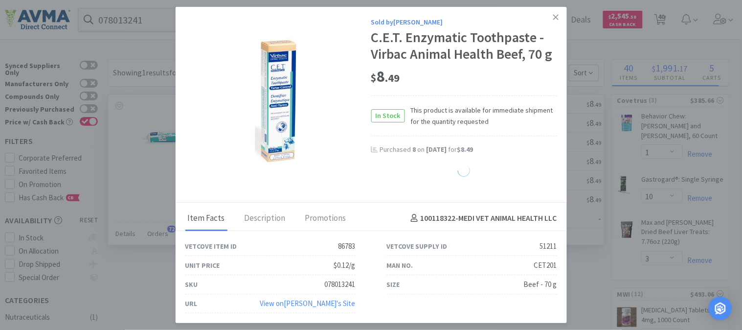
select select "1"
select select "8"
select select "1"
select select "5"
select select "4"
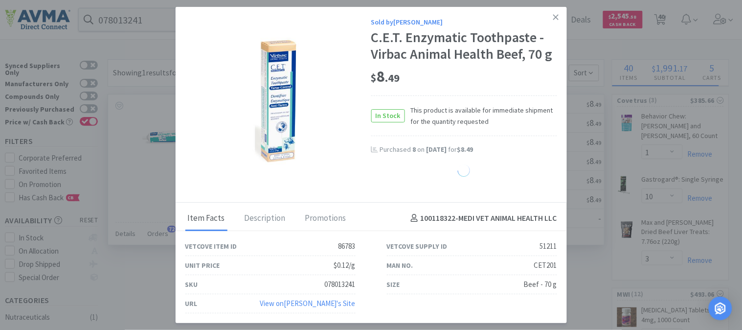
select select "1"
select select "10"
select select "1"
select select "2"
select select "5"
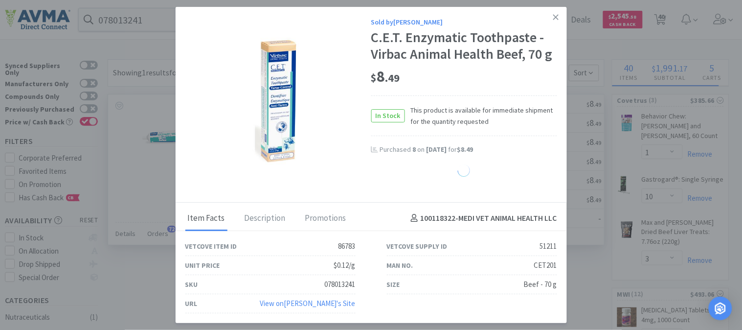
select select "2"
select select "1"
select select "2"
select select "1"
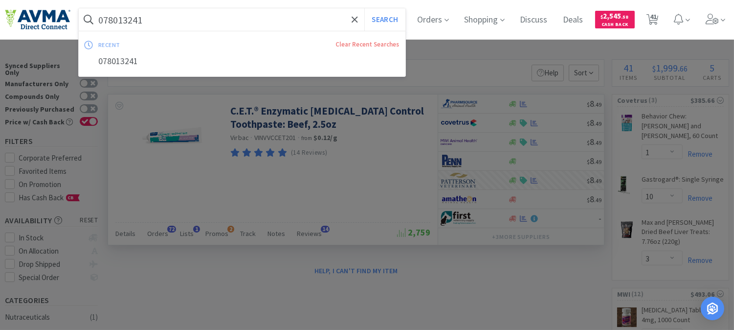
click at [197, 26] on input "078013241" at bounding box center [242, 19] width 327 height 23
paste input "881671"
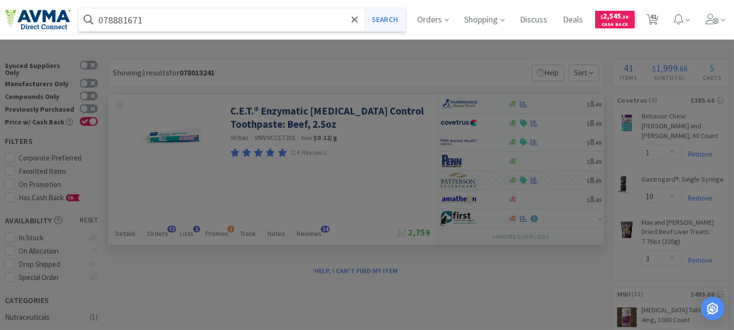
type input "078881671"
click at [390, 17] on button "Search" at bounding box center [385, 19] width 41 height 23
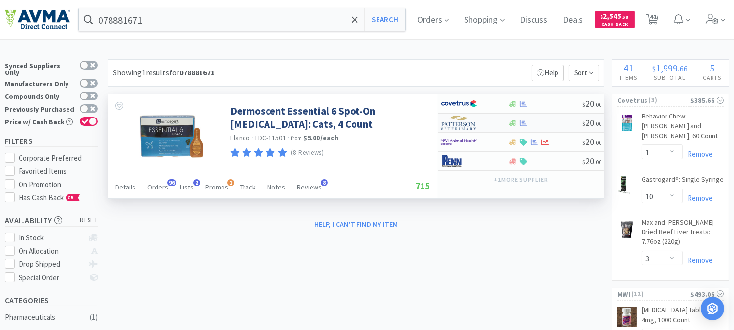
click at [459, 124] on img at bounding box center [459, 122] width 37 height 15
select select "1"
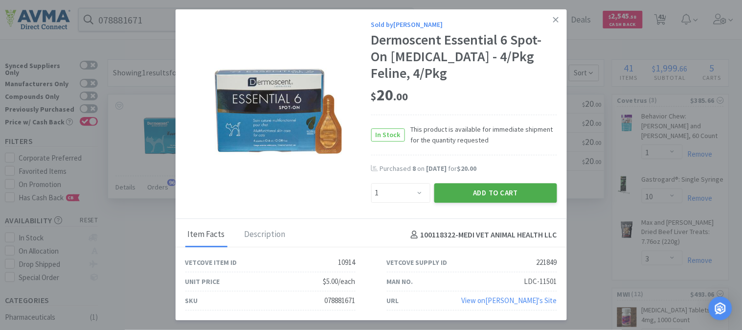
click at [481, 193] on button "Add to Cart" at bounding box center [496, 193] width 123 height 20
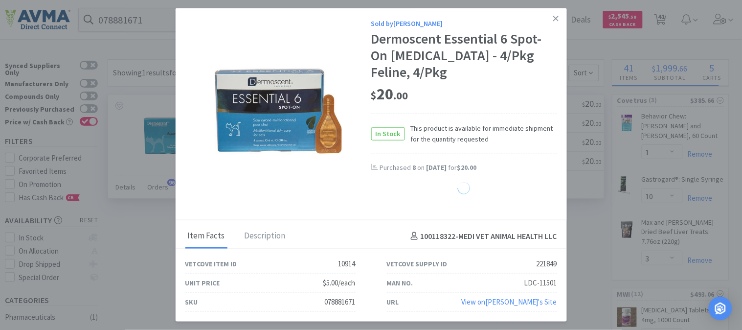
select select "1"
select select "10"
select select "1"
select select "2"
select select "5"
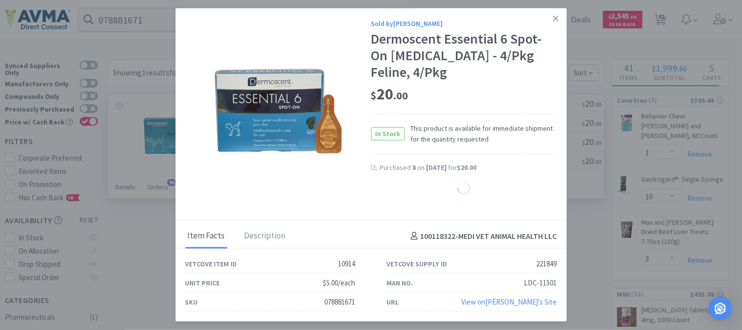
select select "2"
select select "1"
select select "2"
select select "1"
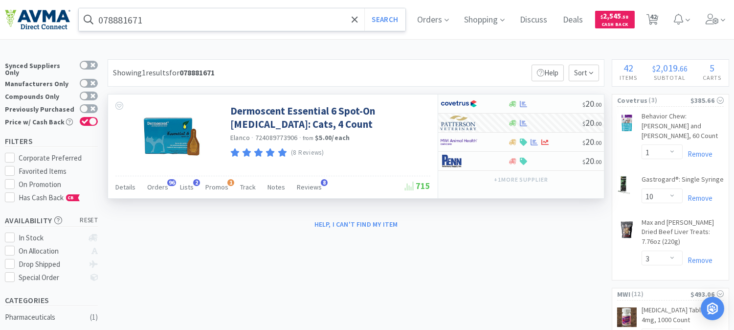
click at [206, 21] on input "078881671" at bounding box center [242, 19] width 327 height 23
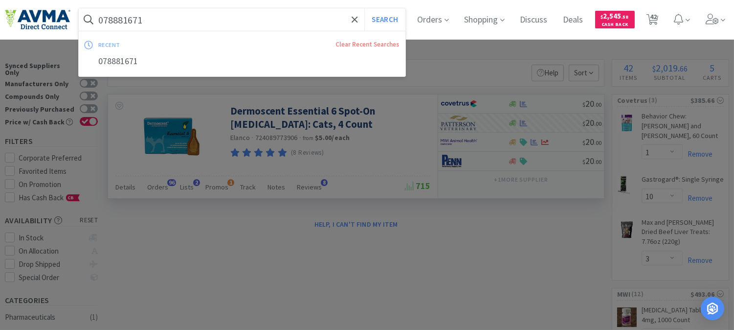
paste input "937160"
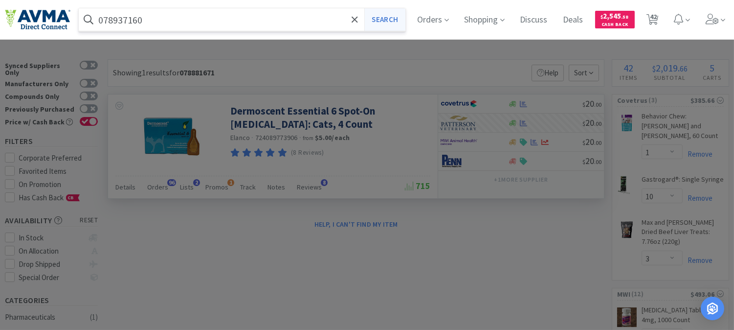
type input "078937160"
click at [389, 20] on button "Search" at bounding box center [385, 19] width 41 height 23
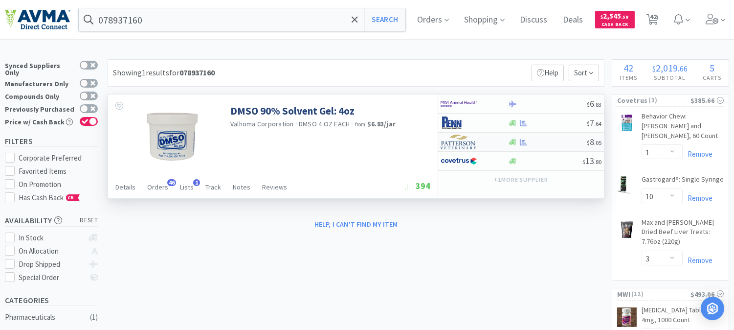
click at [452, 145] on img at bounding box center [459, 142] width 37 height 15
select select "1"
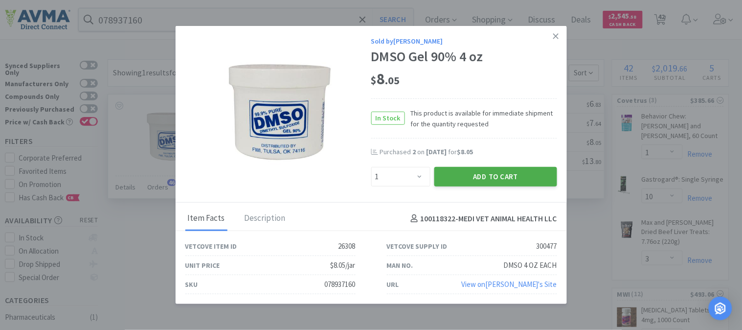
click at [485, 179] on button "Add to Cart" at bounding box center [496, 177] width 123 height 20
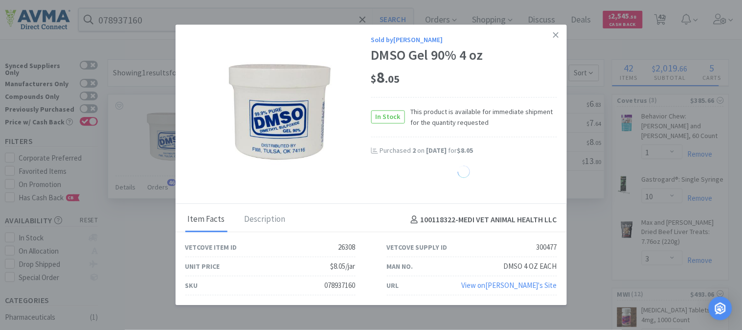
select select "1"
select select "10"
select select "1"
select select "2"
select select "5"
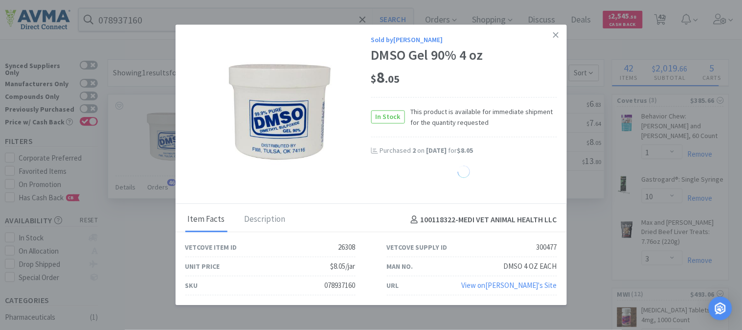
select select "2"
select select "1"
select select "2"
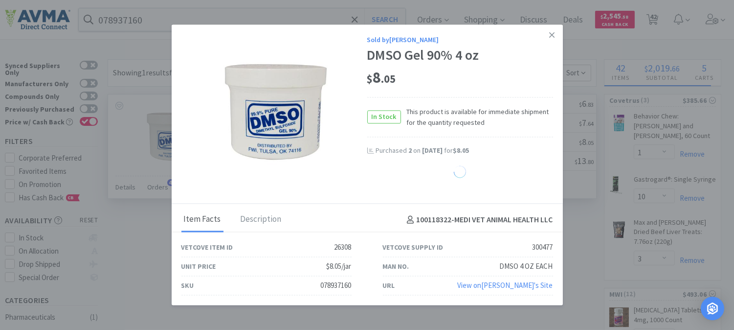
select select "1"
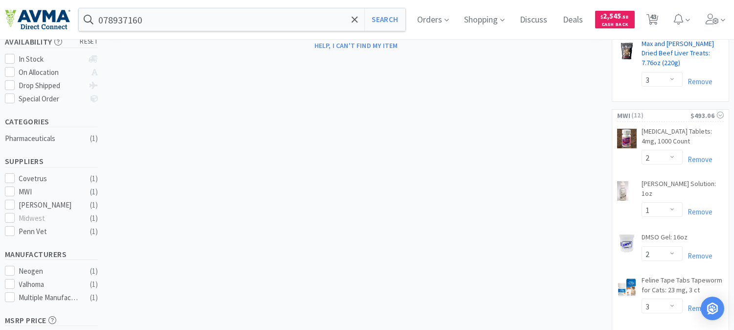
scroll to position [163, 0]
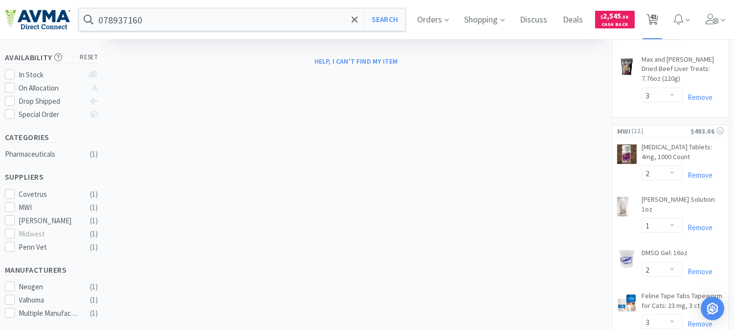
click at [659, 18] on icon at bounding box center [653, 19] width 12 height 11
select select "1"
select select "10"
select select "3"
select select "2"
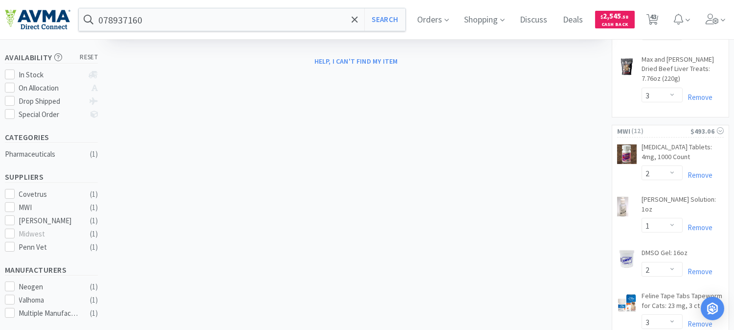
select select "1"
select select "2"
select select "3"
select select "1"
select select "3"
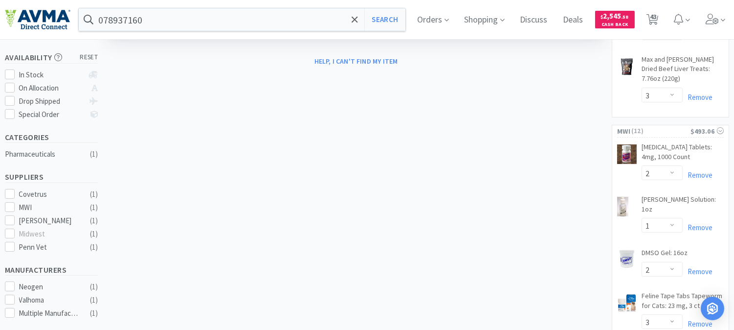
select select "2"
select select "1"
select select "4"
select select "1"
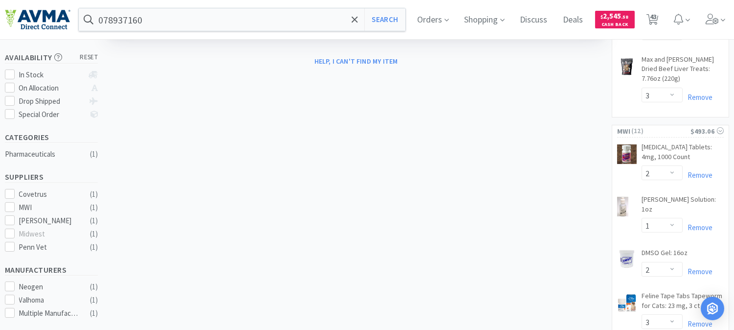
select select "2"
select select "4"
select select "2"
select select "1"
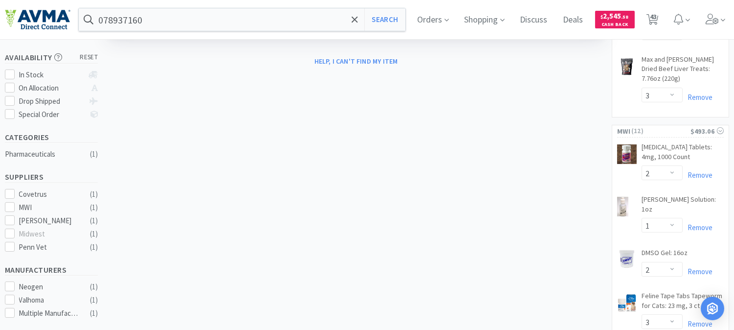
select select "1"
select select "8"
select select "1"
select select "5"
select select "4"
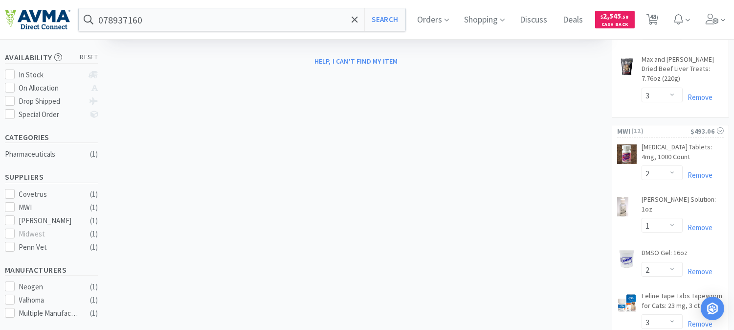
select select "1"
select select "10"
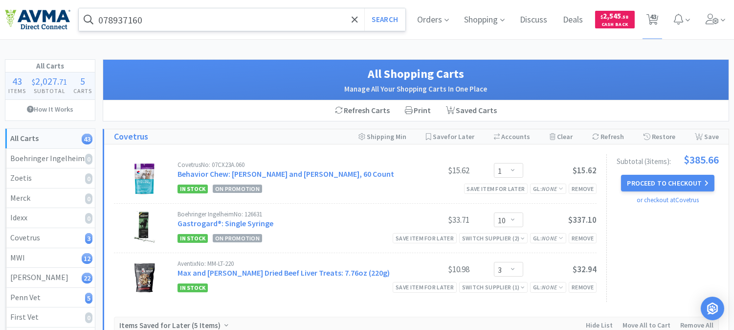
click at [178, 23] on input "078937160" at bounding box center [242, 19] width 327 height 23
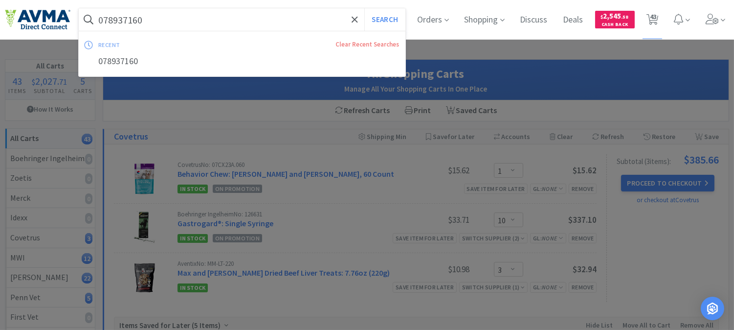
paste input "013050"
click at [388, 19] on button "Search" at bounding box center [385, 19] width 41 height 23
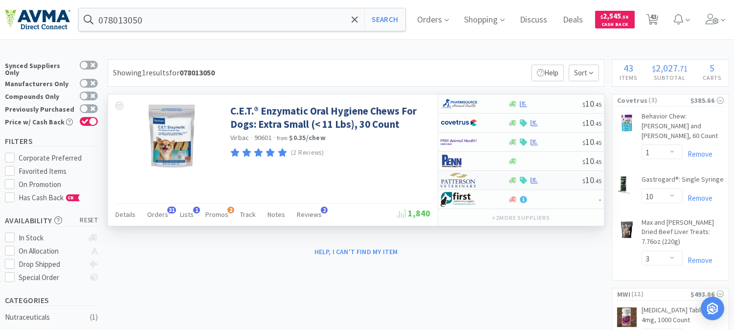
click at [466, 184] on img at bounding box center [459, 180] width 37 height 15
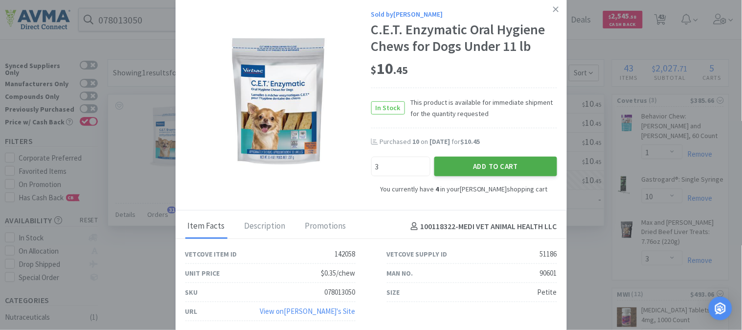
click at [498, 164] on button "Add to Cart" at bounding box center [496, 166] width 123 height 20
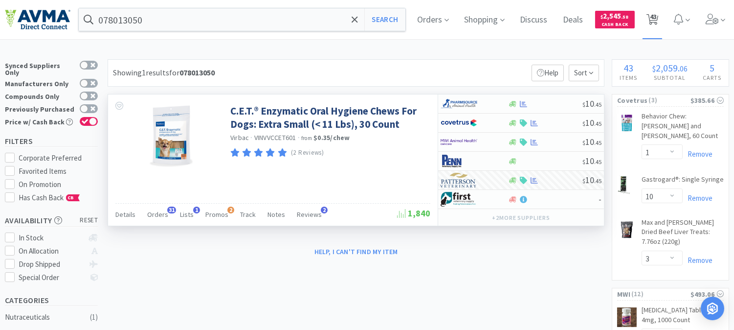
click at [657, 18] on span "43" at bounding box center [653, 16] width 7 height 39
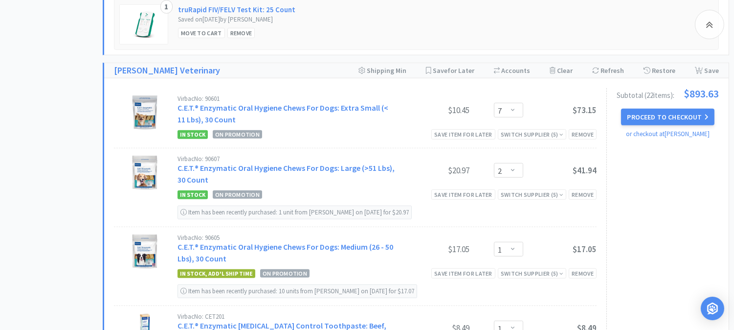
scroll to position [1305, 0]
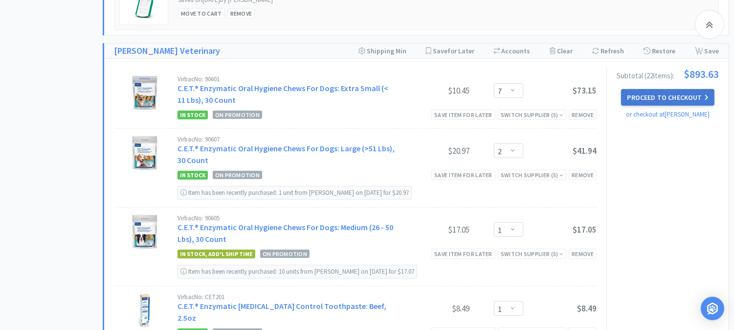
click at [678, 89] on button "Proceed to Checkout" at bounding box center [667, 97] width 93 height 17
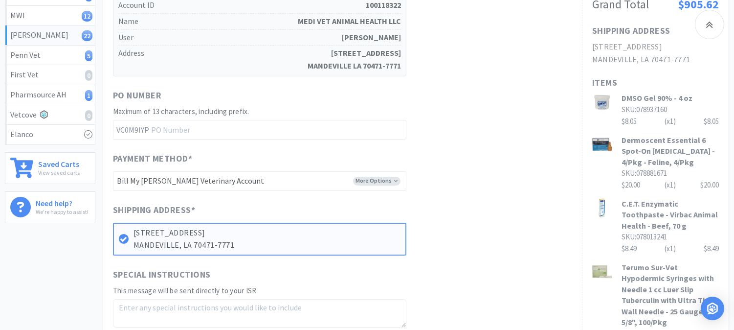
scroll to position [272, 0]
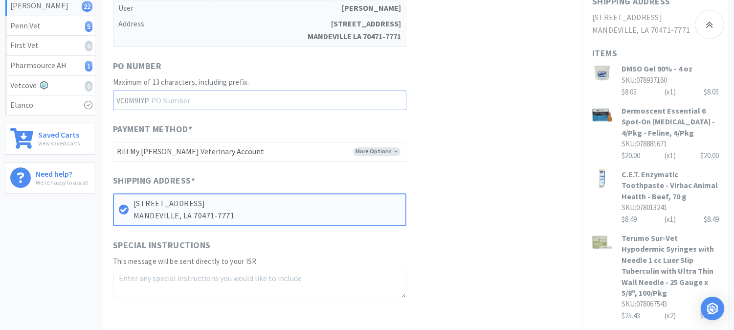
click at [196, 91] on input "text" at bounding box center [260, 101] width 294 height 20
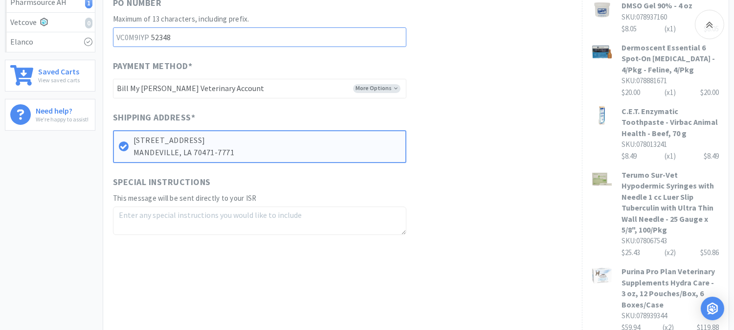
scroll to position [326, 0]
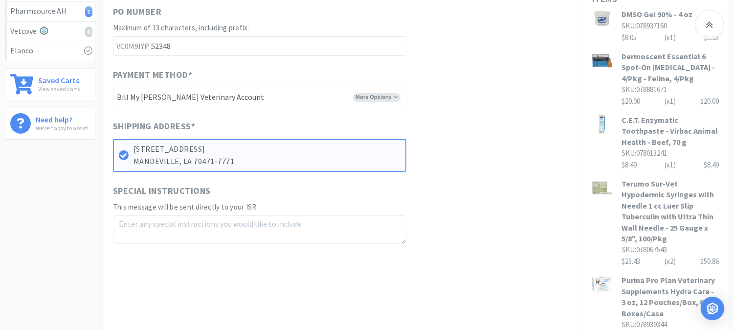
click at [131, 215] on textarea at bounding box center [260, 229] width 294 height 28
click at [150, 215] on textarea "Free:" at bounding box center [260, 229] width 294 height 28
paste textarea "078013050"
click at [201, 215] on textarea "Free: 078013050 x 2," at bounding box center [260, 229] width 294 height 28
paste textarea "078013233"
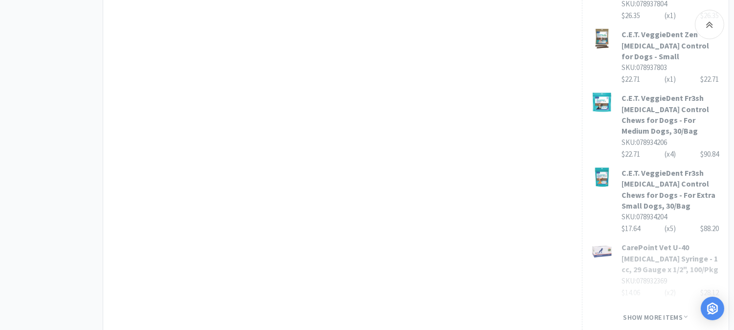
scroll to position [808, 0]
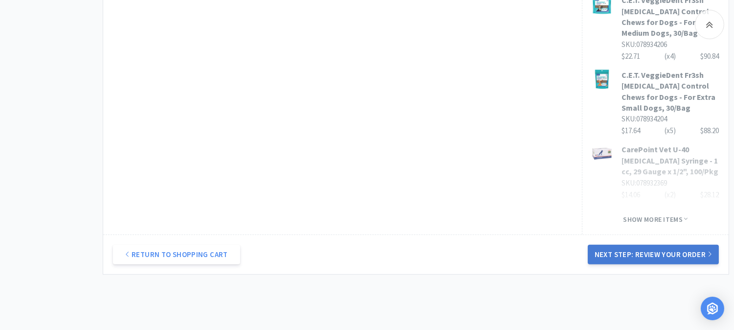
click at [655, 245] on button "Next Step: Review Your Order" at bounding box center [653, 255] width 131 height 20
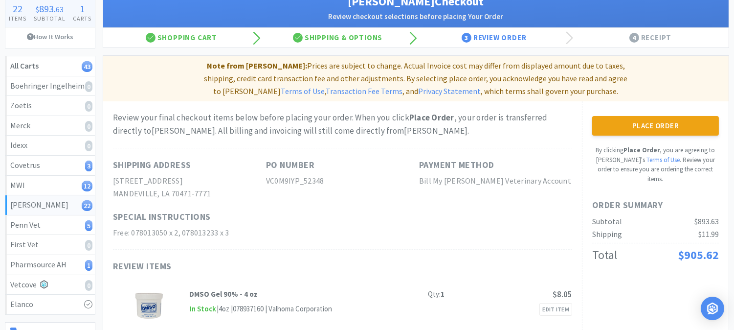
scroll to position [54, 0]
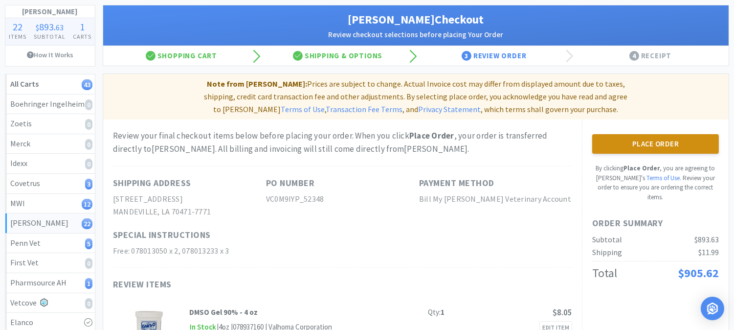
click at [649, 134] on button "Place Order" at bounding box center [656, 144] width 127 height 20
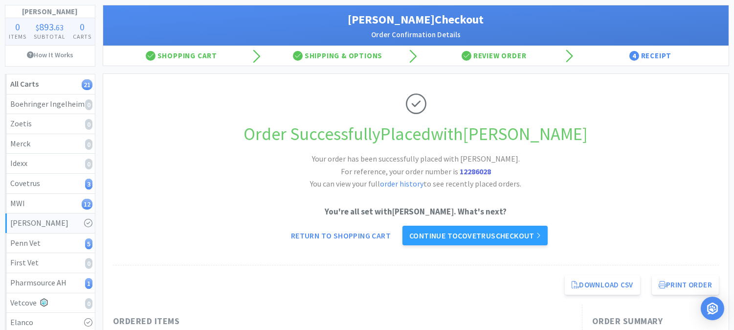
click at [481, 173] on strong "12286028" at bounding box center [475, 171] width 31 height 10
copy strong "12286028"
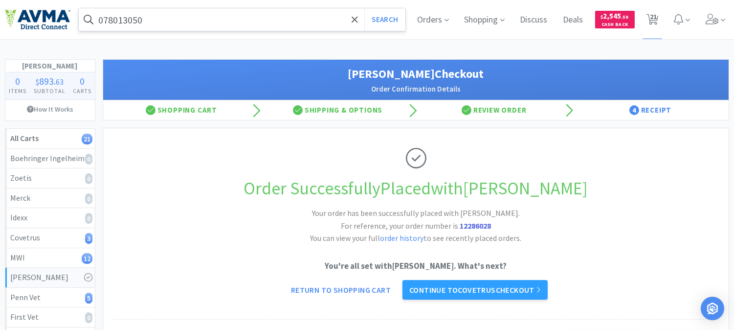
click at [265, 23] on input "078013050" at bounding box center [242, 19] width 327 height 23
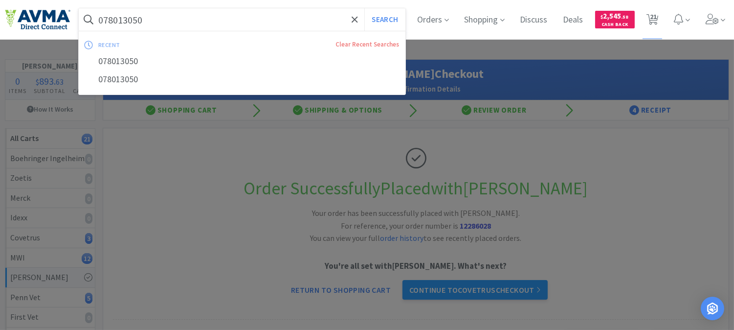
paste input "83419"
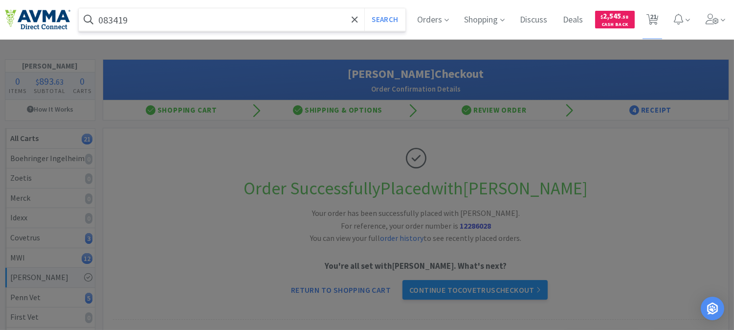
click at [385, 22] on button "Search" at bounding box center [385, 19] width 41 height 23
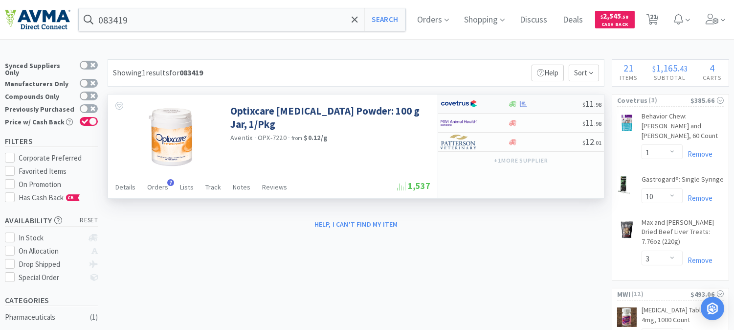
click at [450, 104] on img at bounding box center [459, 103] width 37 height 15
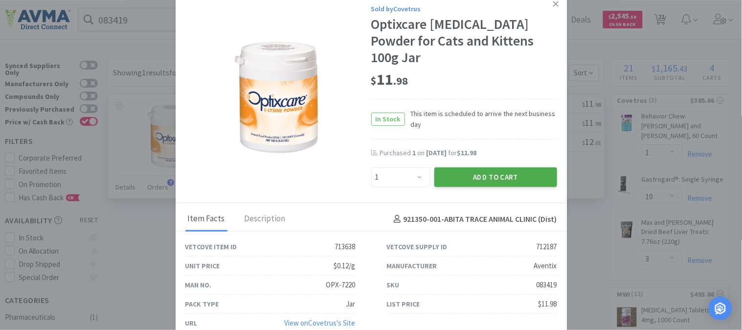
click at [472, 167] on button "Add to Cart" at bounding box center [496, 177] width 123 height 20
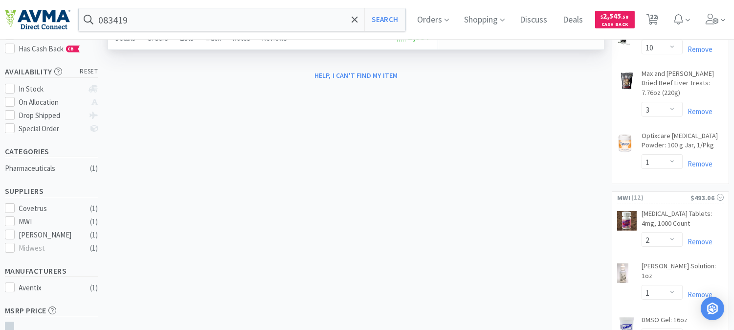
scroll to position [163, 0]
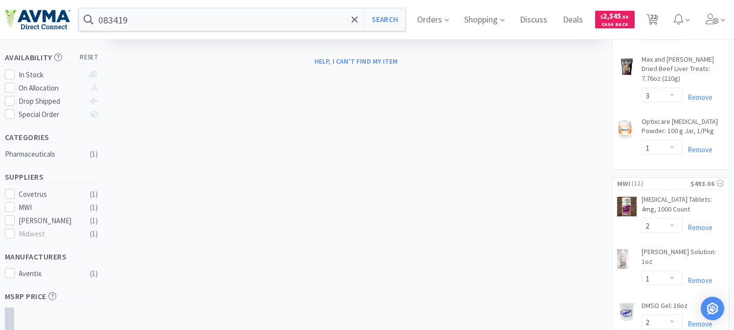
drag, startPoint x: 662, startPoint y: 15, endPoint x: 638, endPoint y: 41, distance: 35.3
click at [657, 15] on span "22" at bounding box center [653, 16] width 7 height 39
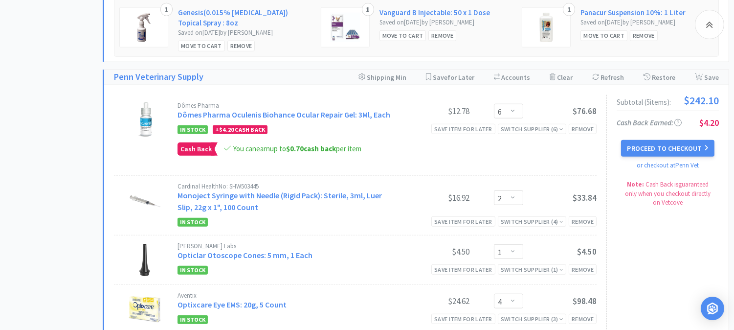
scroll to position [1577, 0]
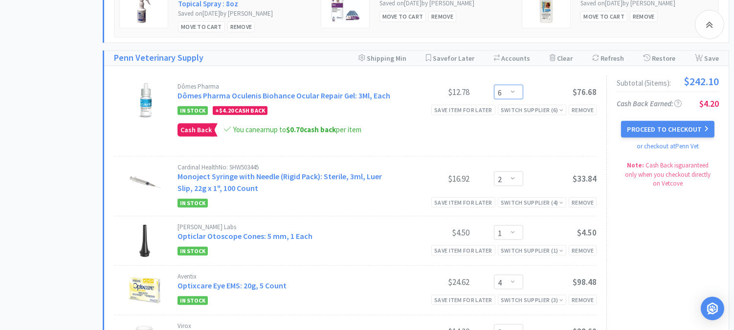
click at [514, 85] on select "Enter Quantity 1 2 3 4 5 6 7 8 9 10 11 12 13 14 15 16 17 18 19 20 Enter Quantity" at bounding box center [508, 92] width 29 height 15
click at [494, 85] on select "Enter Quantity 1 2 3 4 5 6 7 8 9 10 11 12 13 14 15 16 17 18 19 20 Enter Quantity" at bounding box center [508, 92] width 29 height 15
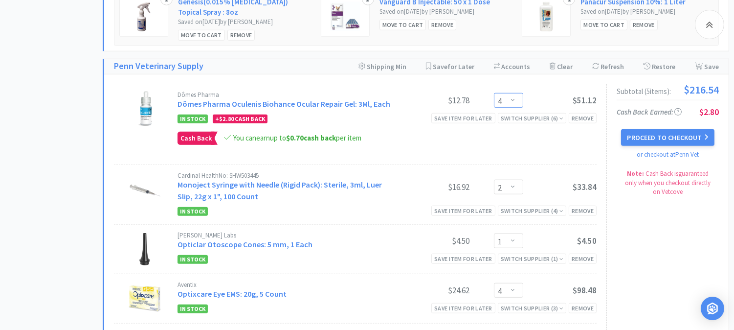
scroll to position [1522, 0]
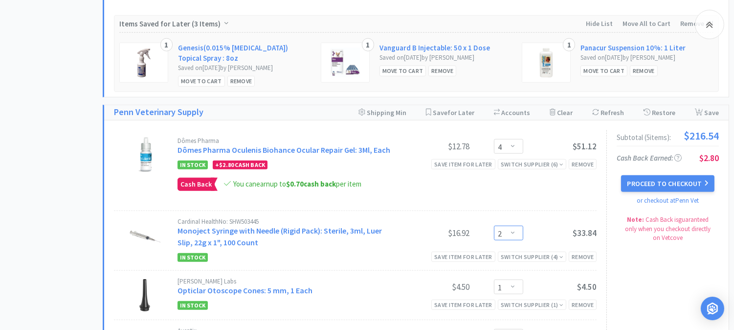
click at [514, 226] on select "Enter Quantity 1 2 3 4 5 6 7 8 9 10 11 12 13 14 15 16 17 18 19 20 Enter Quantity" at bounding box center [508, 233] width 29 height 15
click at [494, 226] on select "Enter Quantity 1 2 3 4 5 6 7 8 9 10 11 12 13 14 15 16 17 18 19 20 Enter Quantity" at bounding box center [508, 233] width 29 height 15
click at [515, 139] on select "Enter Quantity 1 2 3 4 5 6 7 8 9 10 11 12 13 14 15 16 17 18 19 20 Enter Quantity" at bounding box center [508, 146] width 29 height 15
click at [494, 139] on select "Enter Quantity 1 2 3 4 5 6 7 8 9 10 11 12 13 14 15 16 17 18 19 20 Enter Quantity" at bounding box center [508, 146] width 29 height 15
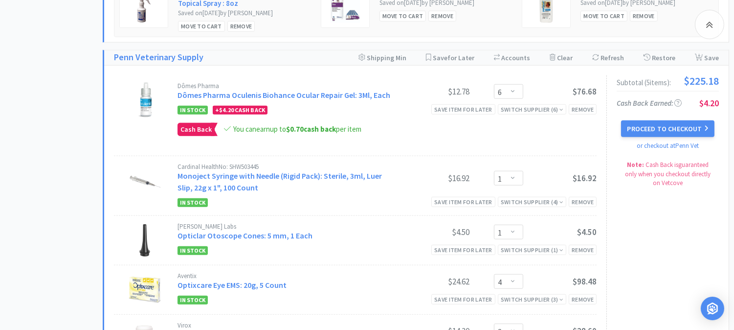
scroll to position [1577, 0]
click at [661, 121] on button "Proceed to Checkout" at bounding box center [667, 129] width 93 height 17
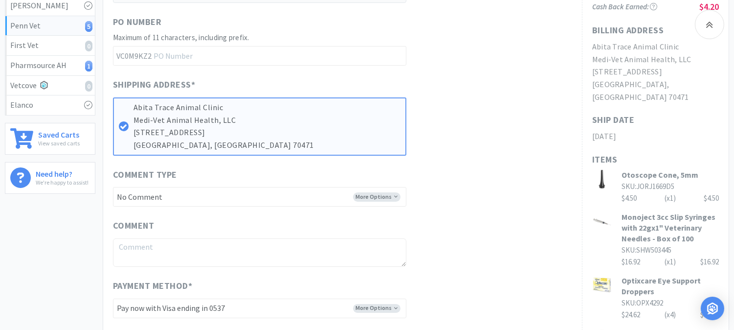
scroll to position [326, 0]
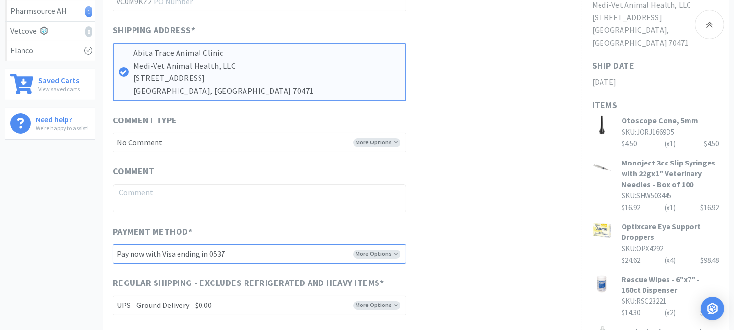
click at [366, 253] on select "-------- Pay now with Visa ending in 0537 Pay now with Visa ending in 4277 Pay …" at bounding box center [260, 254] width 294 height 20
click at [113, 244] on select "-------- Pay now with Visa ending in 0537 Pay now with Visa ending in 4277 Pay …" at bounding box center [260, 254] width 294 height 20
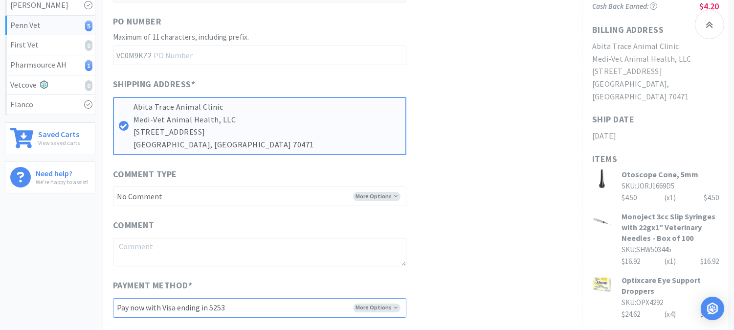
scroll to position [272, 0]
click at [241, 53] on input "text" at bounding box center [260, 56] width 294 height 20
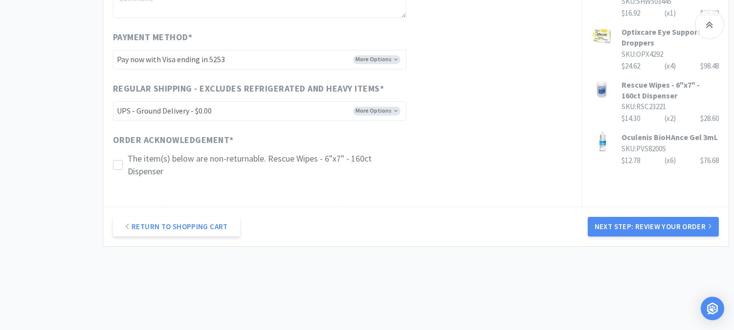
scroll to position [536, 0]
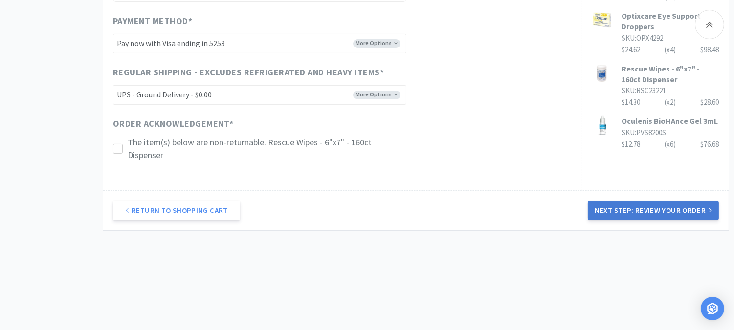
click at [660, 204] on button "Next Step: Review Your Order" at bounding box center [653, 211] width 131 height 20
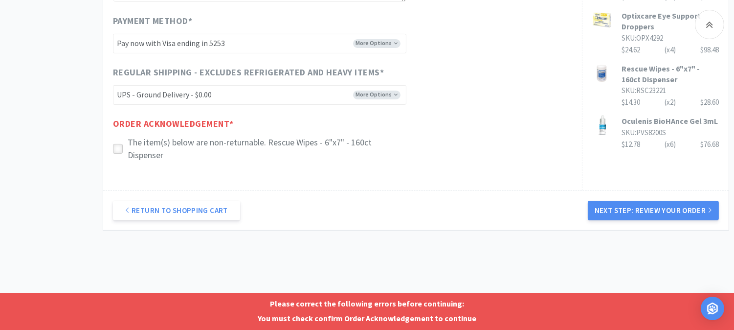
click at [120, 147] on icon at bounding box center [117, 148] width 7 height 7
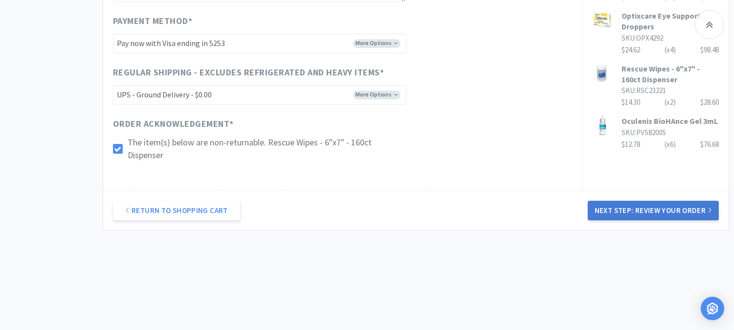
click at [640, 204] on button "Next Step: Review Your Order" at bounding box center [653, 211] width 131 height 20
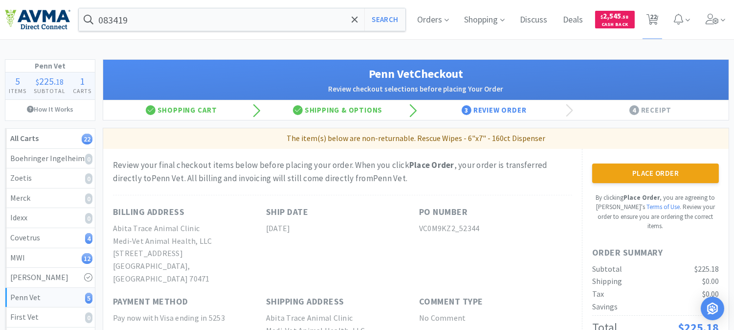
scroll to position [54, 0]
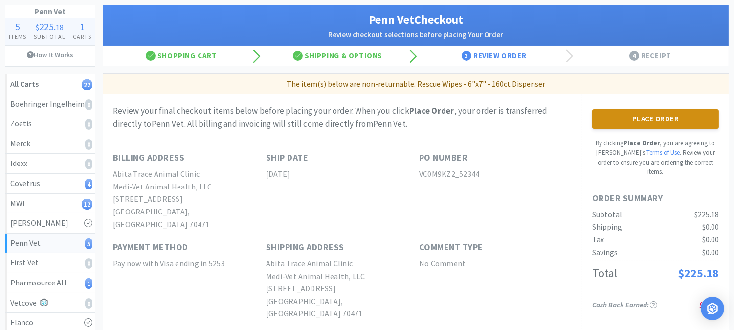
click at [647, 124] on button "Place Order" at bounding box center [656, 119] width 127 height 20
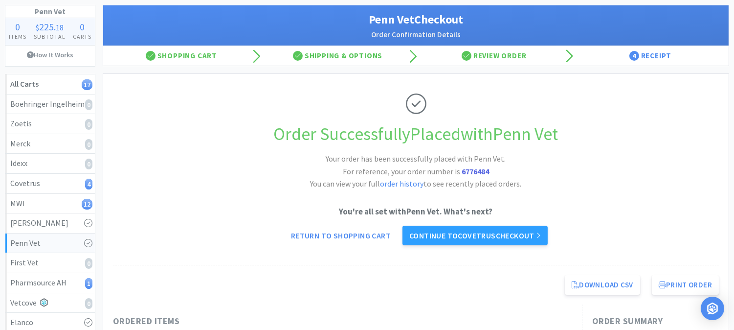
click at [479, 168] on strong "6776484" at bounding box center [475, 171] width 27 height 10
copy strong "6776484"
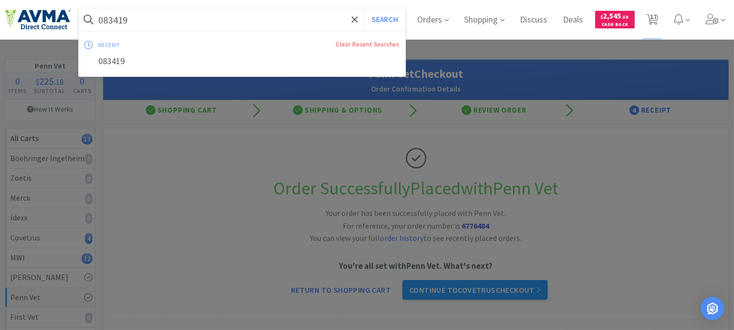
click at [161, 18] on input "083419" at bounding box center [242, 19] width 327 height 23
paste input "21164"
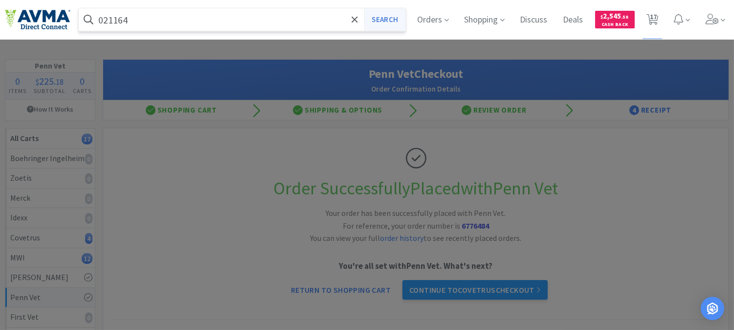
click at [374, 14] on button "Search" at bounding box center [385, 19] width 41 height 23
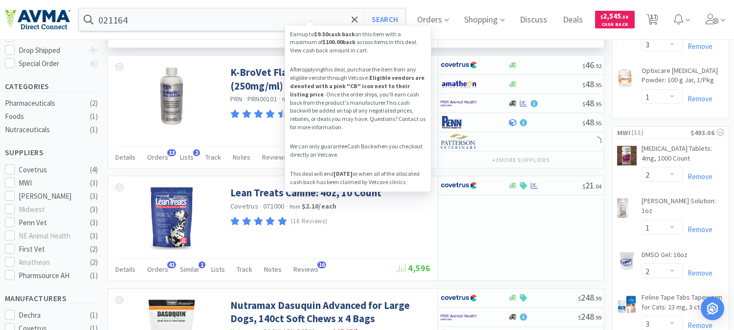
scroll to position [217, 0]
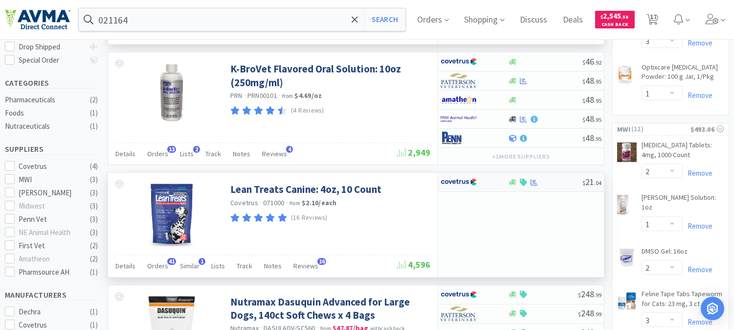
click at [466, 184] on img at bounding box center [459, 182] width 37 height 15
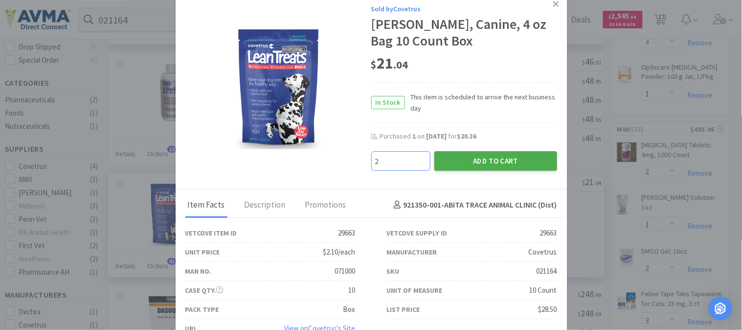
click at [493, 164] on button "Add to Cart" at bounding box center [496, 161] width 123 height 20
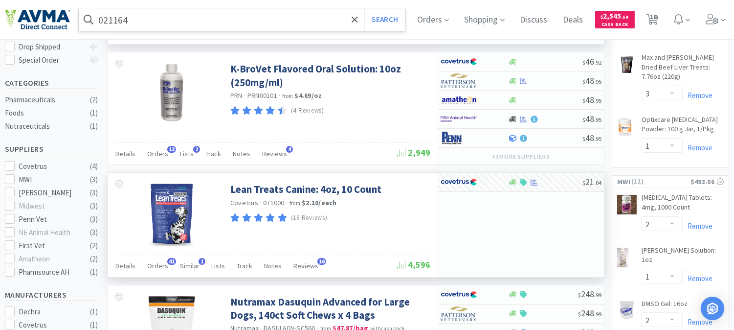
click at [152, 22] on input "021164" at bounding box center [242, 19] width 327 height 23
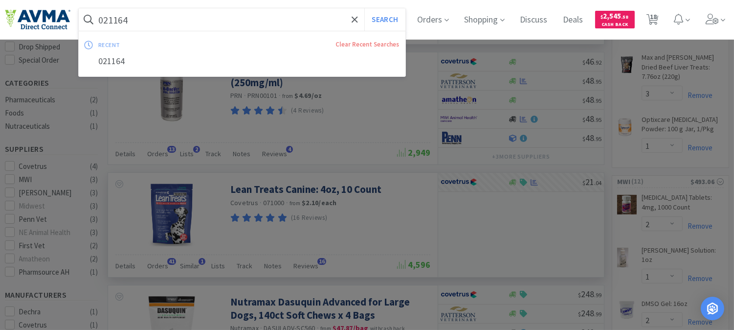
paste input "114635"
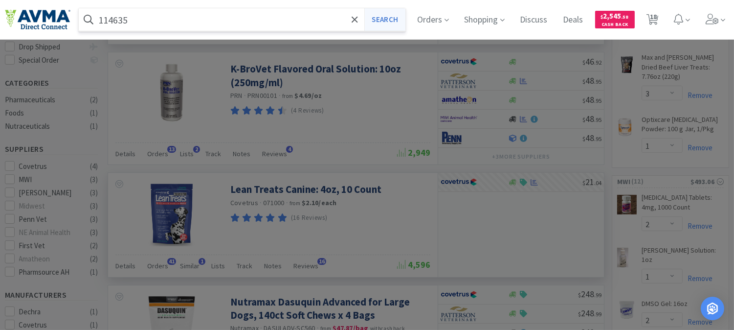
click at [399, 16] on button "Search" at bounding box center [385, 19] width 41 height 23
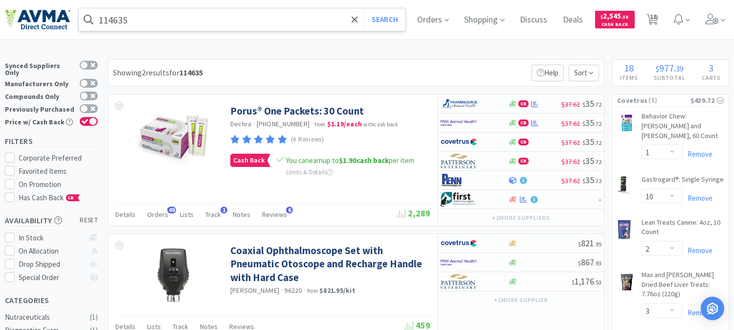
click at [178, 20] on input "114635" at bounding box center [242, 19] width 327 height 23
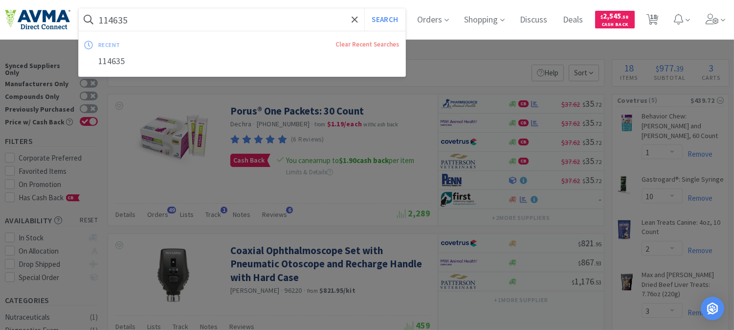
paste input "900073"
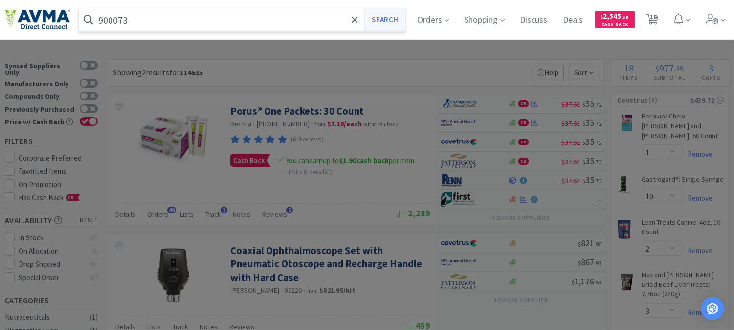
click at [398, 23] on button "Search" at bounding box center [385, 19] width 41 height 23
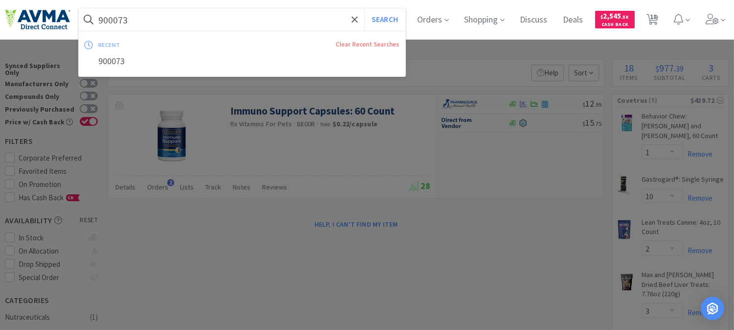
click at [170, 26] on input "900073" at bounding box center [242, 19] width 327 height 23
paste input "2888"
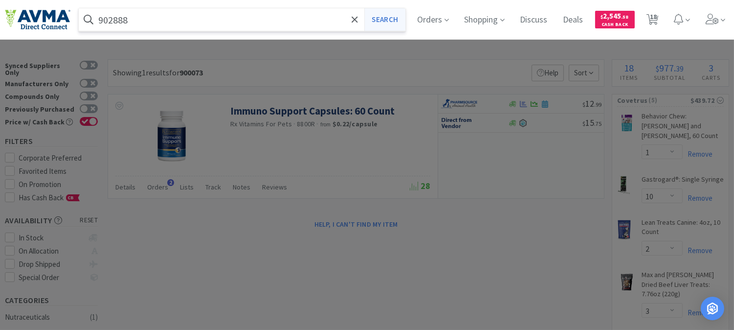
click at [389, 15] on button "Search" at bounding box center [385, 19] width 41 height 23
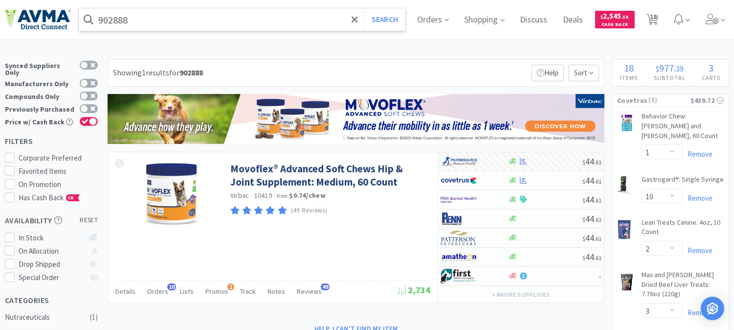
click at [167, 16] on input "902888" at bounding box center [242, 19] width 327 height 23
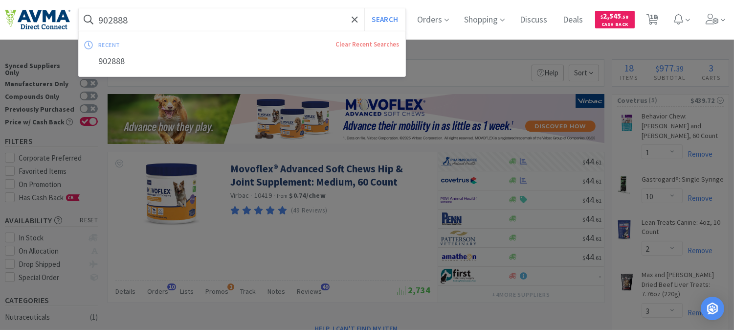
paste input "114635"
click at [396, 19] on button "Search" at bounding box center [385, 19] width 41 height 23
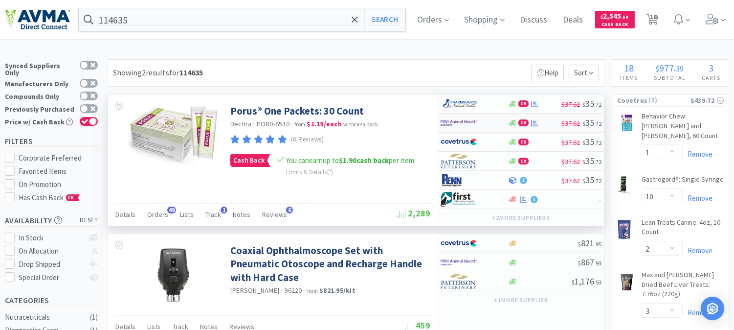
click at [467, 121] on img at bounding box center [459, 122] width 37 height 15
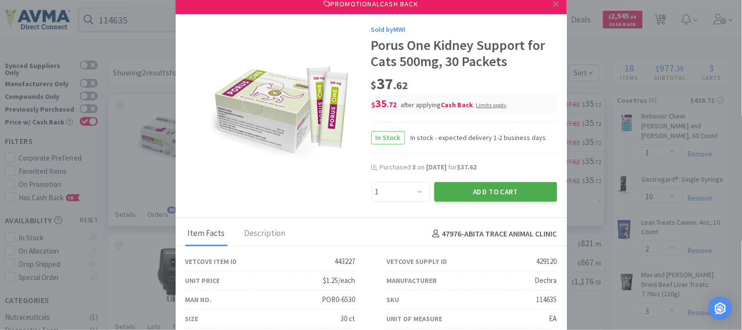
click at [492, 187] on button "Add to Cart" at bounding box center [496, 192] width 123 height 20
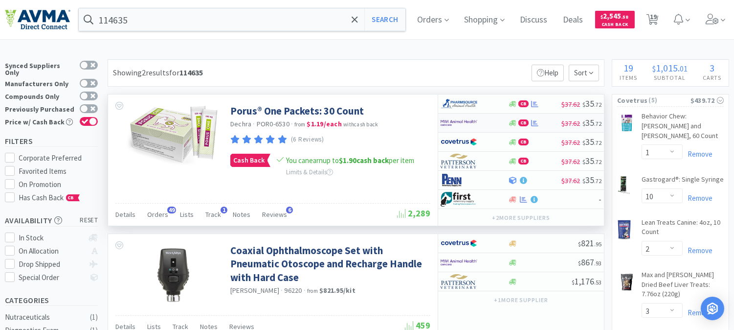
click at [463, 120] on img at bounding box center [459, 122] width 37 height 15
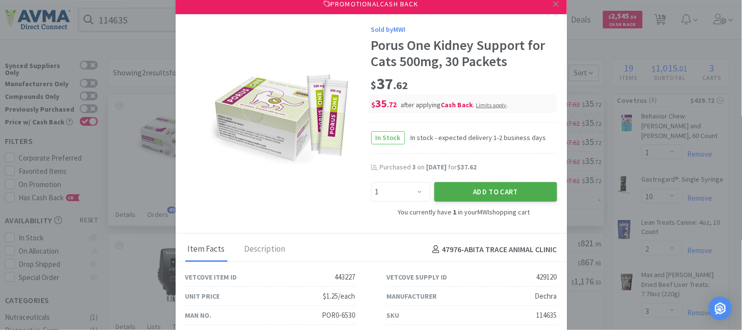
click at [486, 187] on button "Add to Cart" at bounding box center [496, 192] width 123 height 20
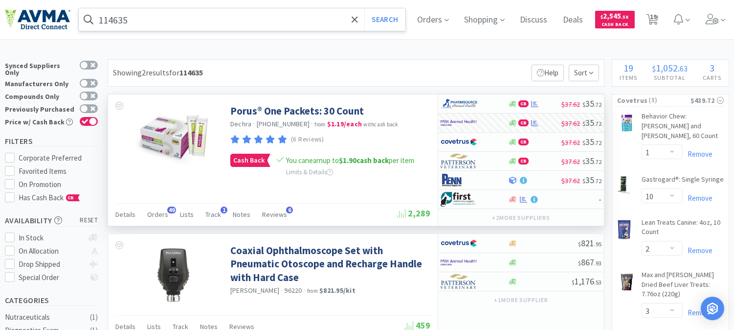
click at [167, 23] on input "114635" at bounding box center [242, 19] width 327 height 23
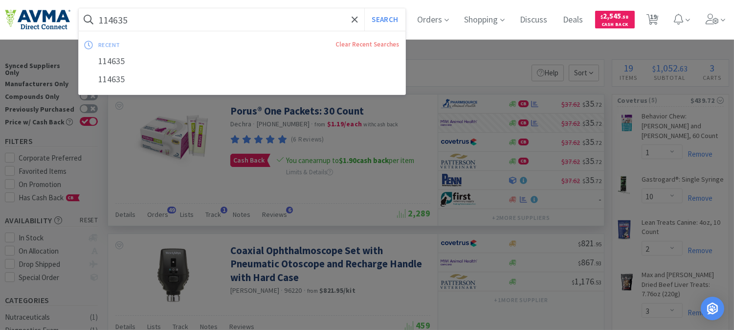
paste input "051662"
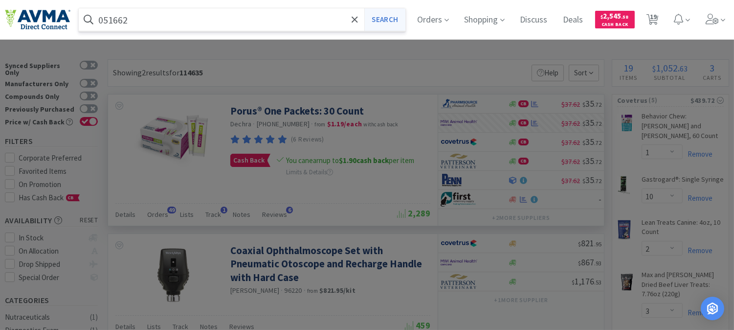
click at [395, 20] on button "Search" at bounding box center [385, 19] width 41 height 23
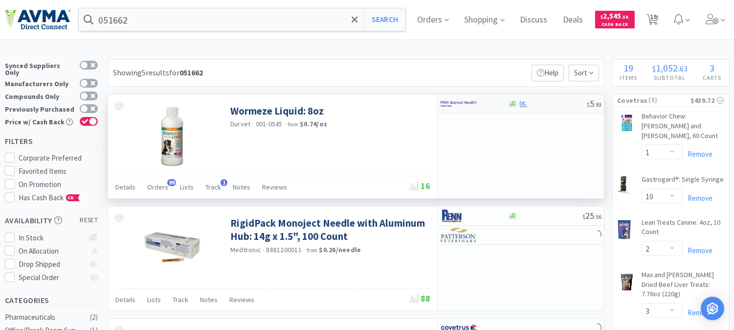
click at [456, 103] on img at bounding box center [459, 103] width 37 height 15
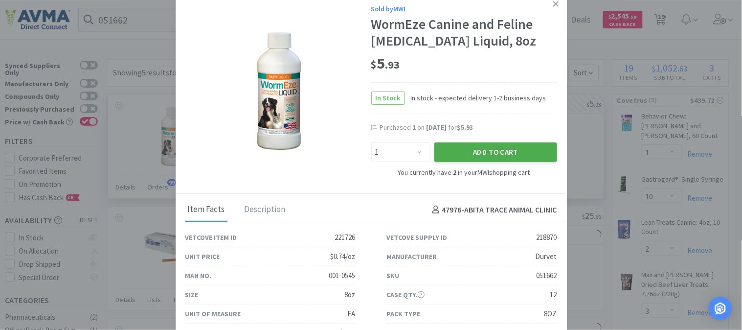
click at [453, 150] on button "Add to Cart" at bounding box center [496, 152] width 123 height 20
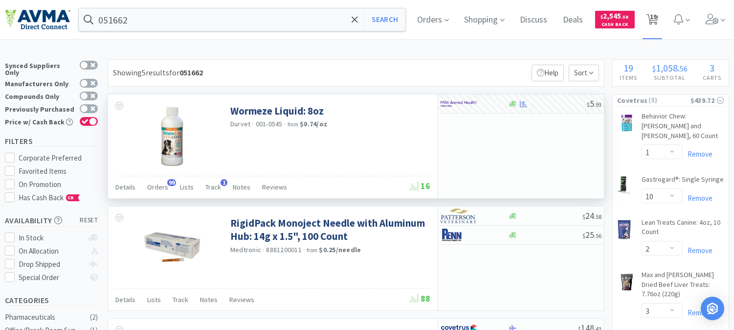
click at [657, 16] on span "19" at bounding box center [653, 16] width 7 height 39
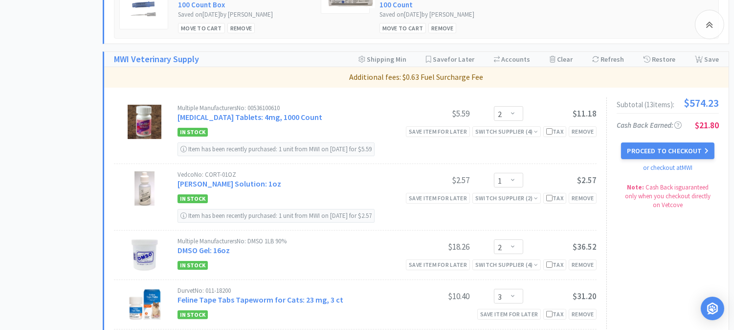
scroll to position [544, 0]
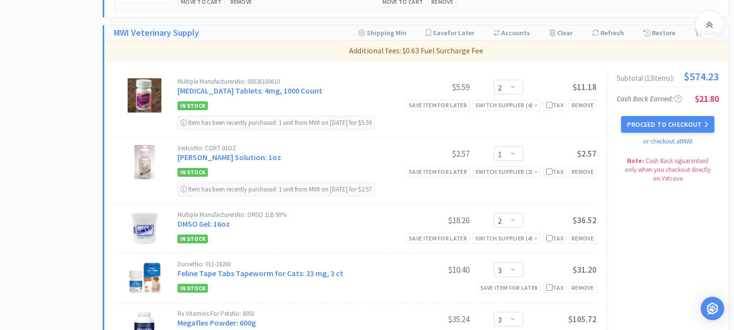
click at [392, 149] on div "Vedco No: CORT-01OZ" at bounding box center [287, 148] width 219 height 6
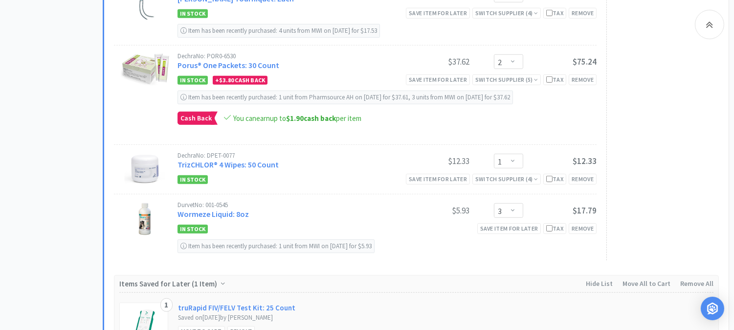
scroll to position [1196, 0]
click at [512, 203] on select "Enter Quantity 1 2 3 4 5 6 7 8 9 10 11 12 13 14 15 16 17 18 19 20 Enter Quantity" at bounding box center [508, 210] width 29 height 15
click at [494, 203] on select "Enter Quantity 1 2 3 4 5 6 7 8 9 10 11 12 13 14 15 16 17 18 19 20 Enter Quantity" at bounding box center [508, 210] width 29 height 15
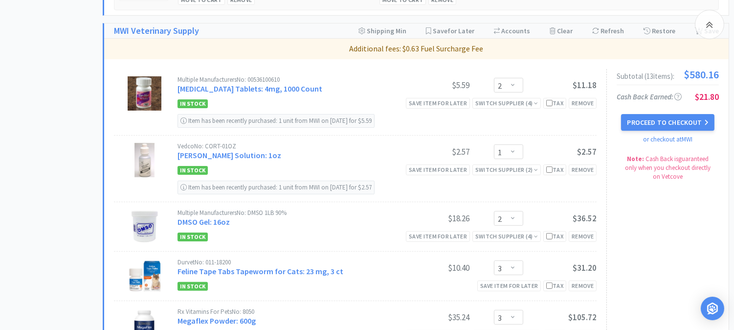
scroll to position [544, 0]
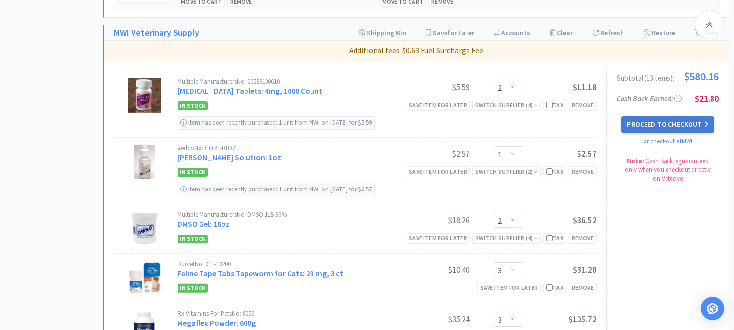
click at [674, 124] on button "Proceed to Checkout" at bounding box center [667, 124] width 93 height 17
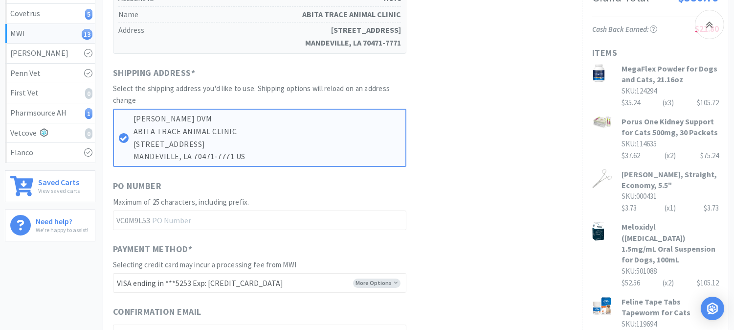
scroll to position [272, 0]
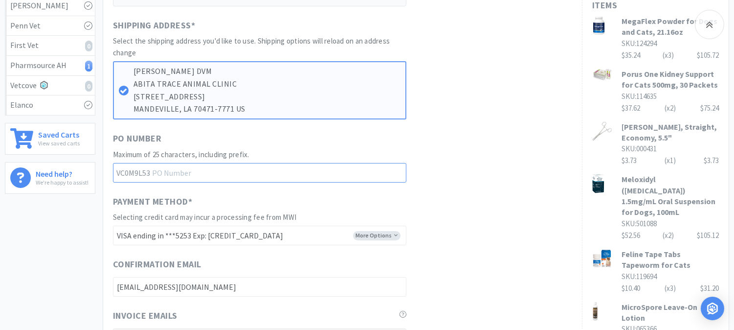
click at [227, 172] on input "text" at bounding box center [260, 173] width 294 height 20
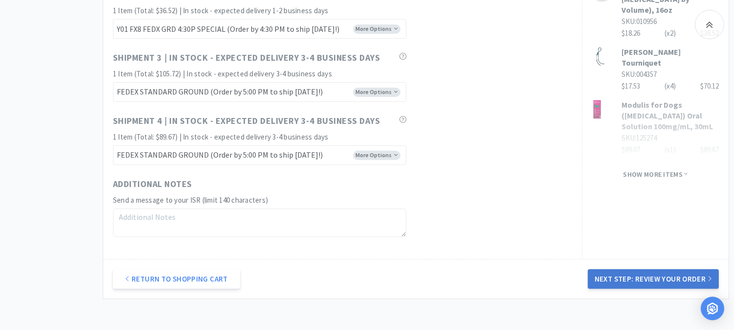
click at [638, 280] on button "Next Step: Review Your Order" at bounding box center [653, 279] width 131 height 20
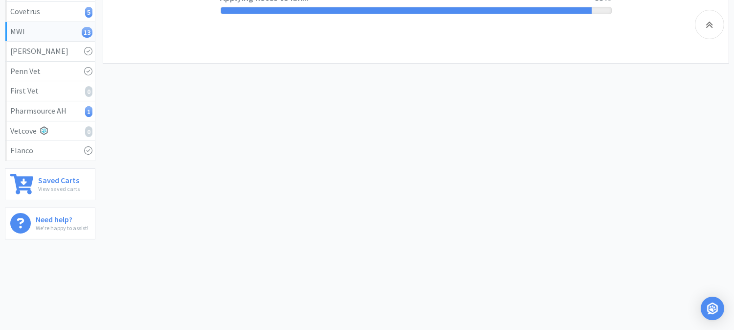
scroll to position [0, 0]
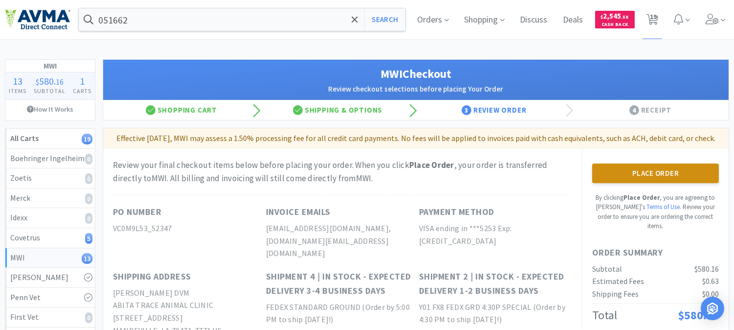
click at [641, 183] on button "Place Order" at bounding box center [656, 173] width 127 height 20
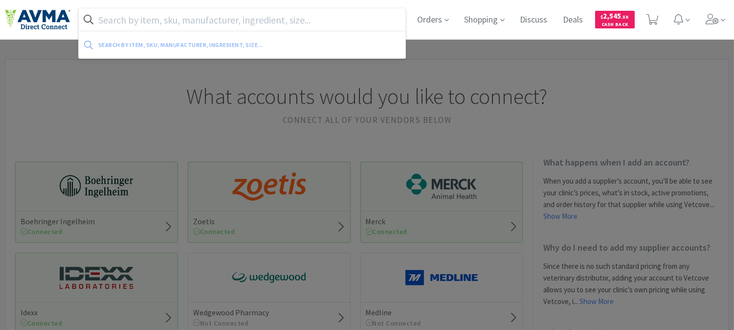
click at [203, 19] on input "text" at bounding box center [242, 19] width 327 height 23
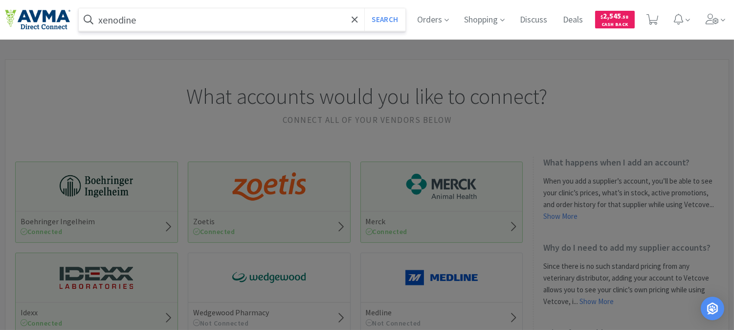
type input "xenodine"
click at [365, 8] on button "Search" at bounding box center [385, 19] width 41 height 23
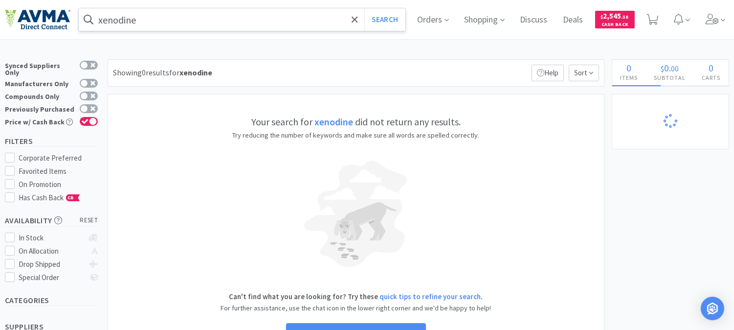
select select "1"
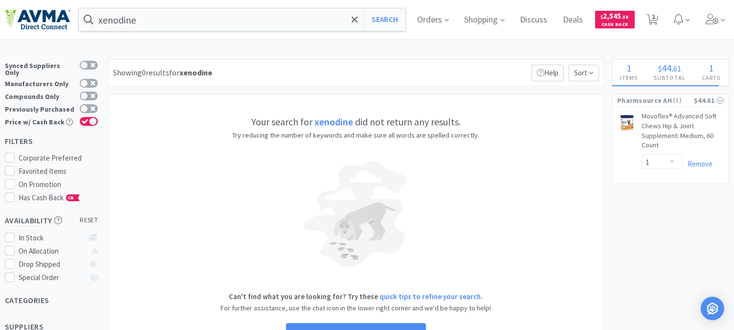
select select "1"
select select "10"
select select "2"
select select "3"
select select "1"
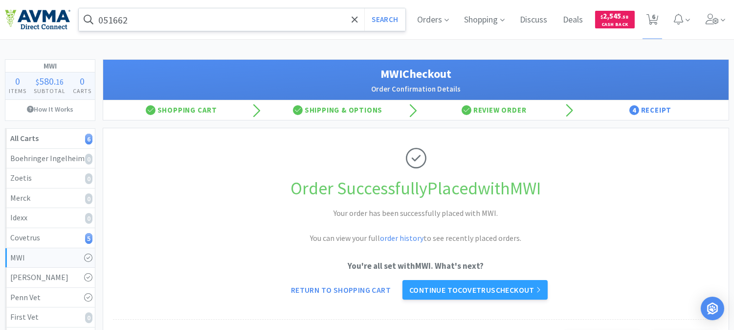
click at [137, 16] on input "051662" at bounding box center [242, 19] width 327 height 23
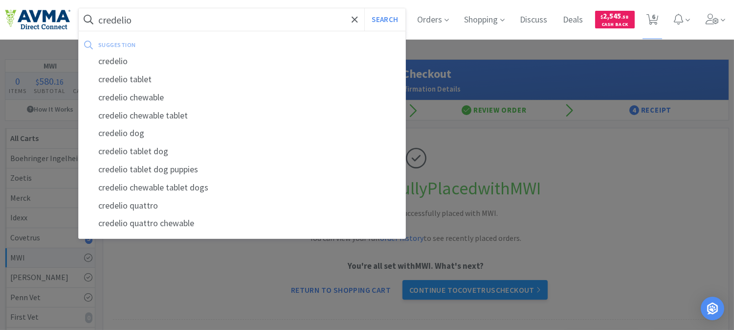
type input "credelio"
click at [365, 8] on button "Search" at bounding box center [385, 19] width 41 height 23
select select "1"
select select "10"
select select "2"
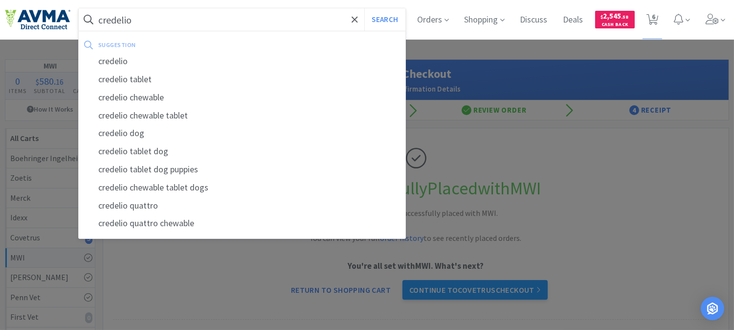
select select "3"
select select "1"
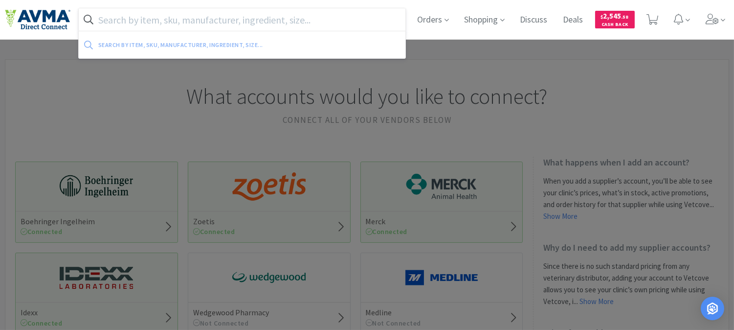
click at [207, 17] on input "text" at bounding box center [242, 19] width 327 height 23
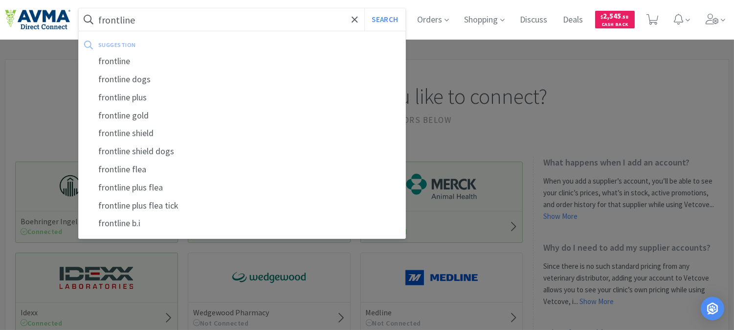
type input "frontline"
click at [365, 8] on button "Search" at bounding box center [385, 19] width 41 height 23
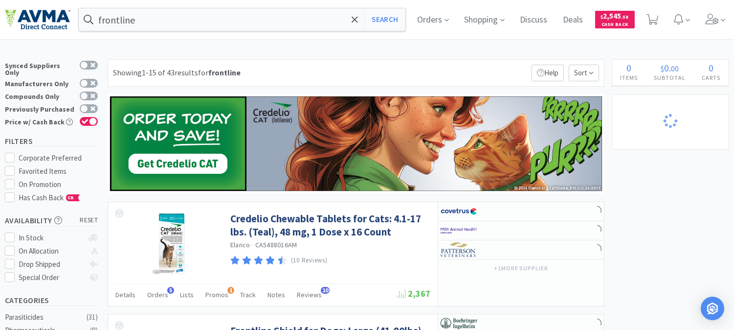
select select "1"
select select "10"
select select "2"
select select "3"
select select "1"
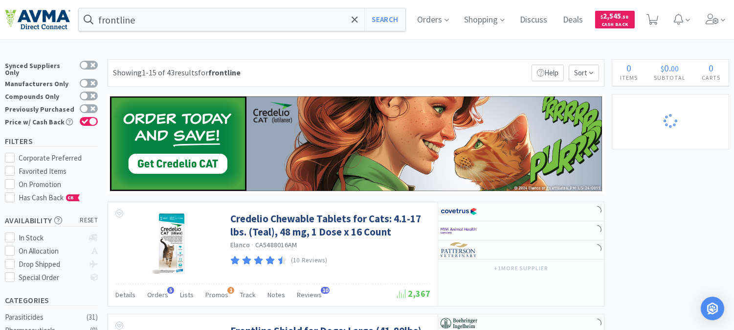
select select "1"
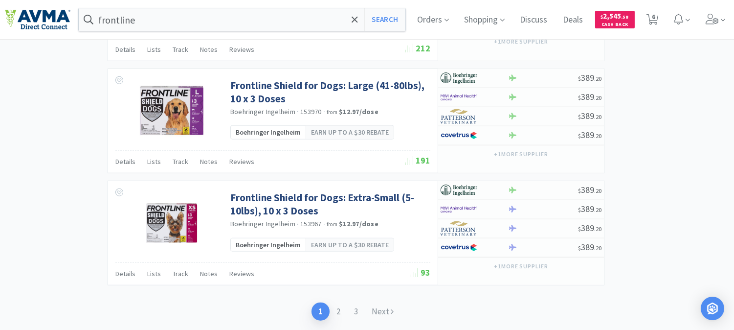
scroll to position [1875, 0]
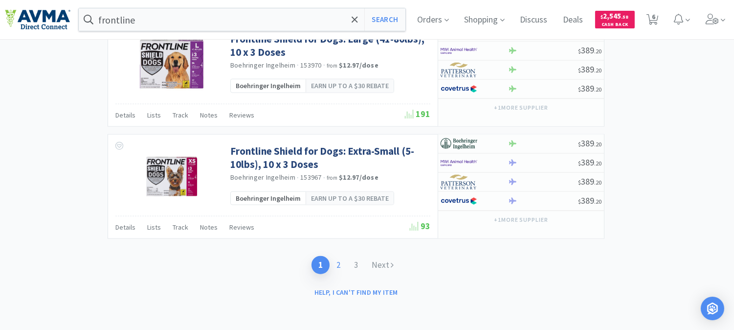
click at [340, 263] on link "2" at bounding box center [339, 265] width 18 height 18
